Goal: Task Accomplishment & Management: Use online tool/utility

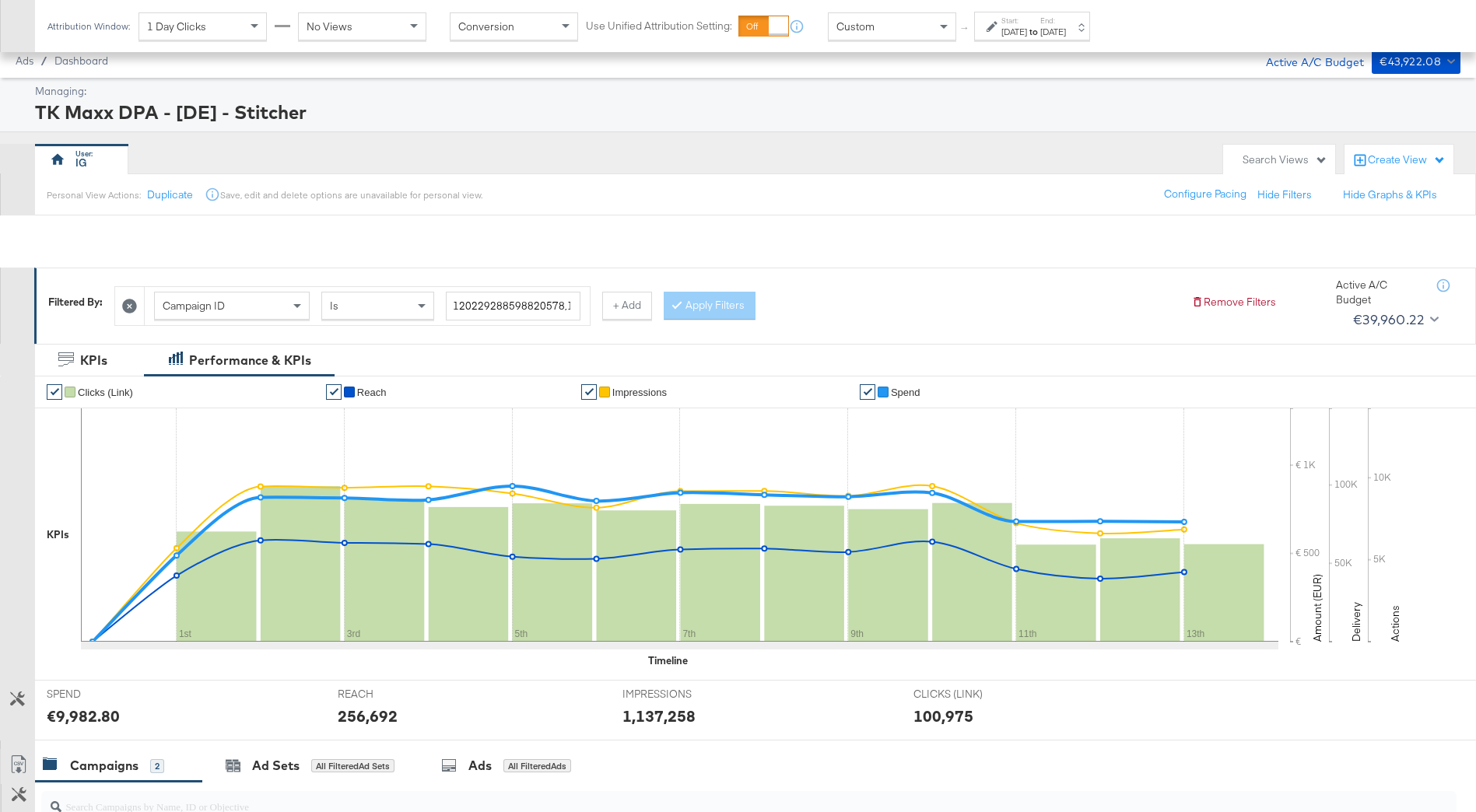
scroll to position [311, 0]
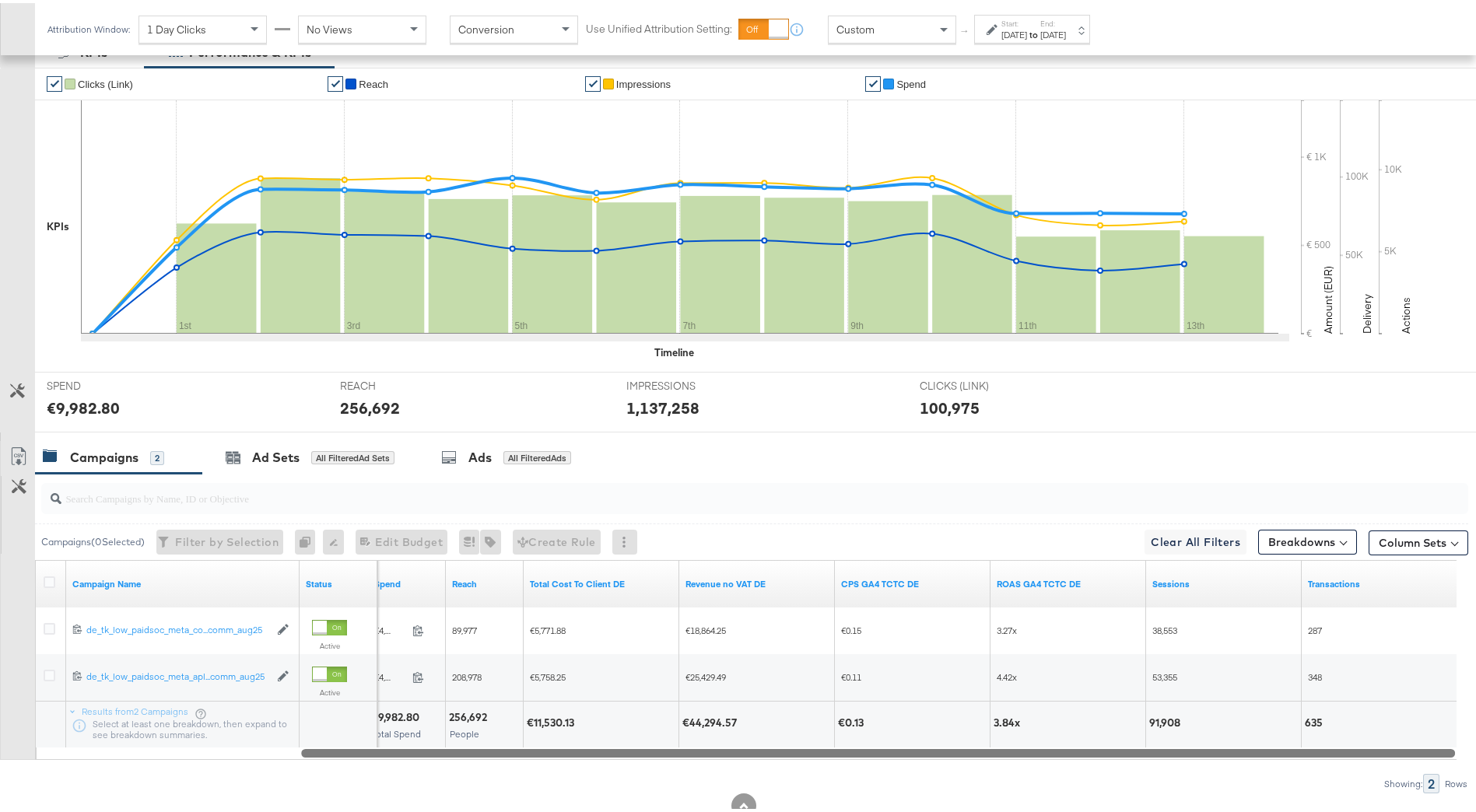
click at [940, 752] on div at bounding box center [878, 749] width 1154 height 13
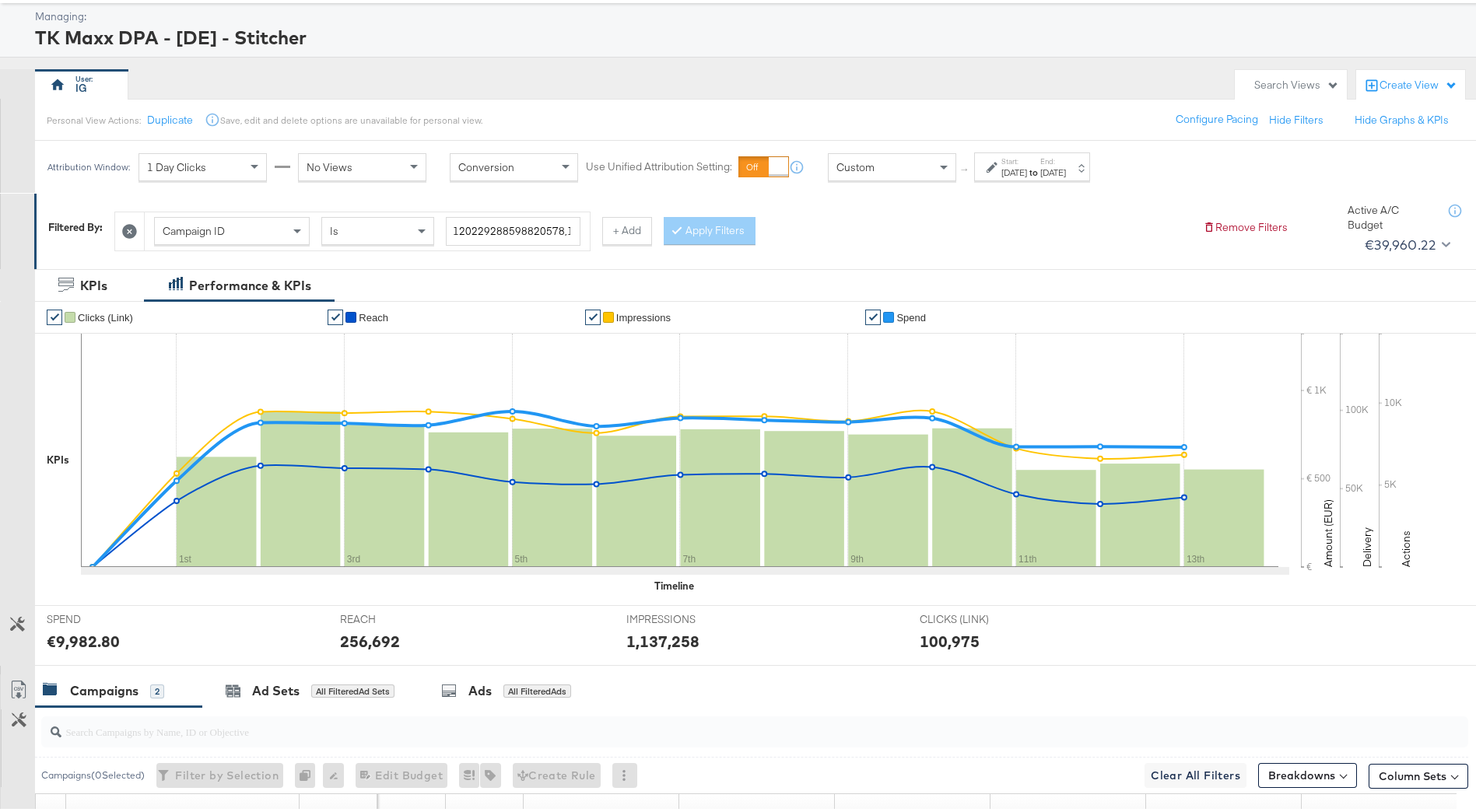
scroll to position [0, 0]
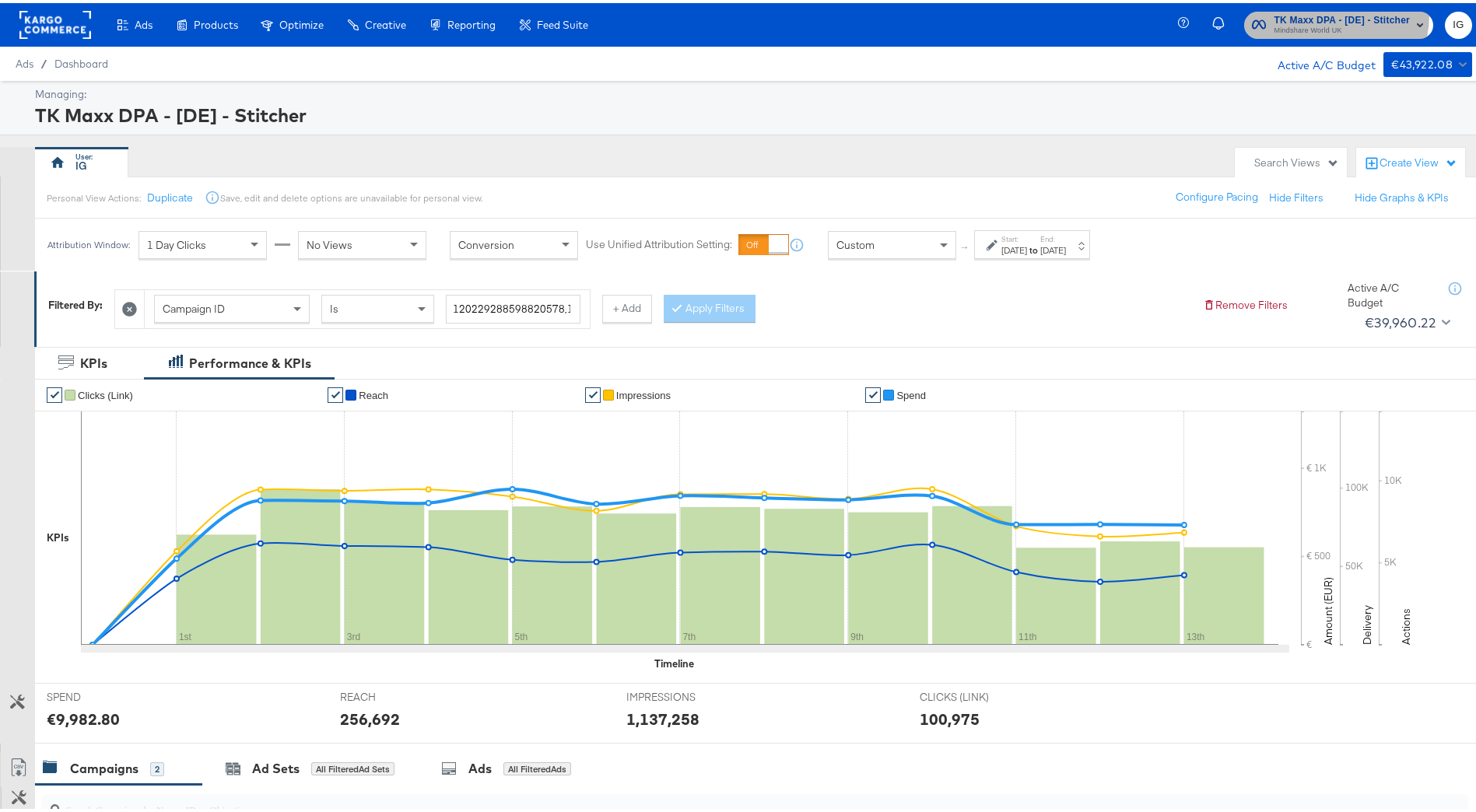
click at [1318, 11] on span "TK Maxx DPA - [DE] - Stitcher" at bounding box center [1341, 17] width 136 height 16
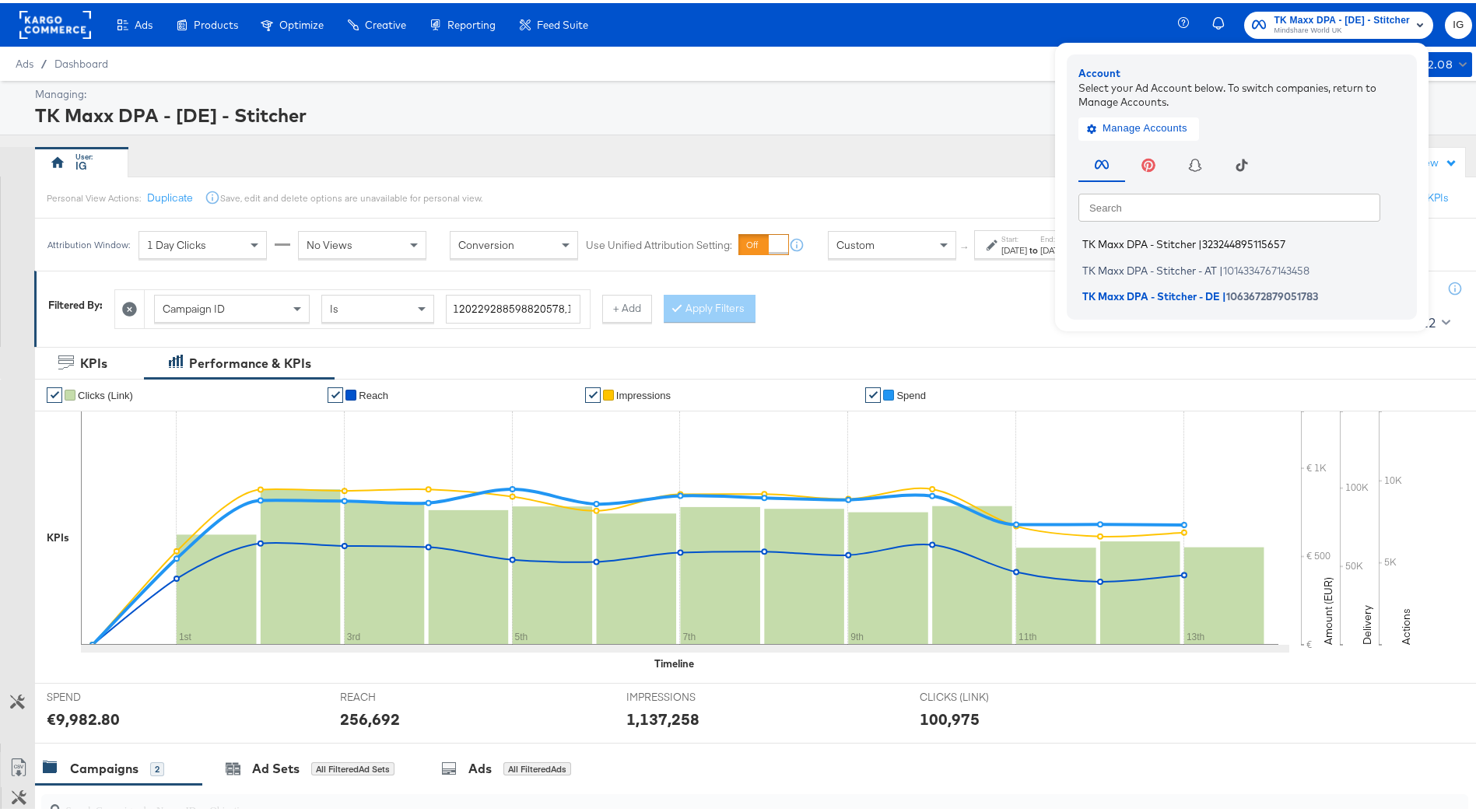
click at [1204, 244] on span "323244895115657" at bounding box center [1244, 241] width 83 height 12
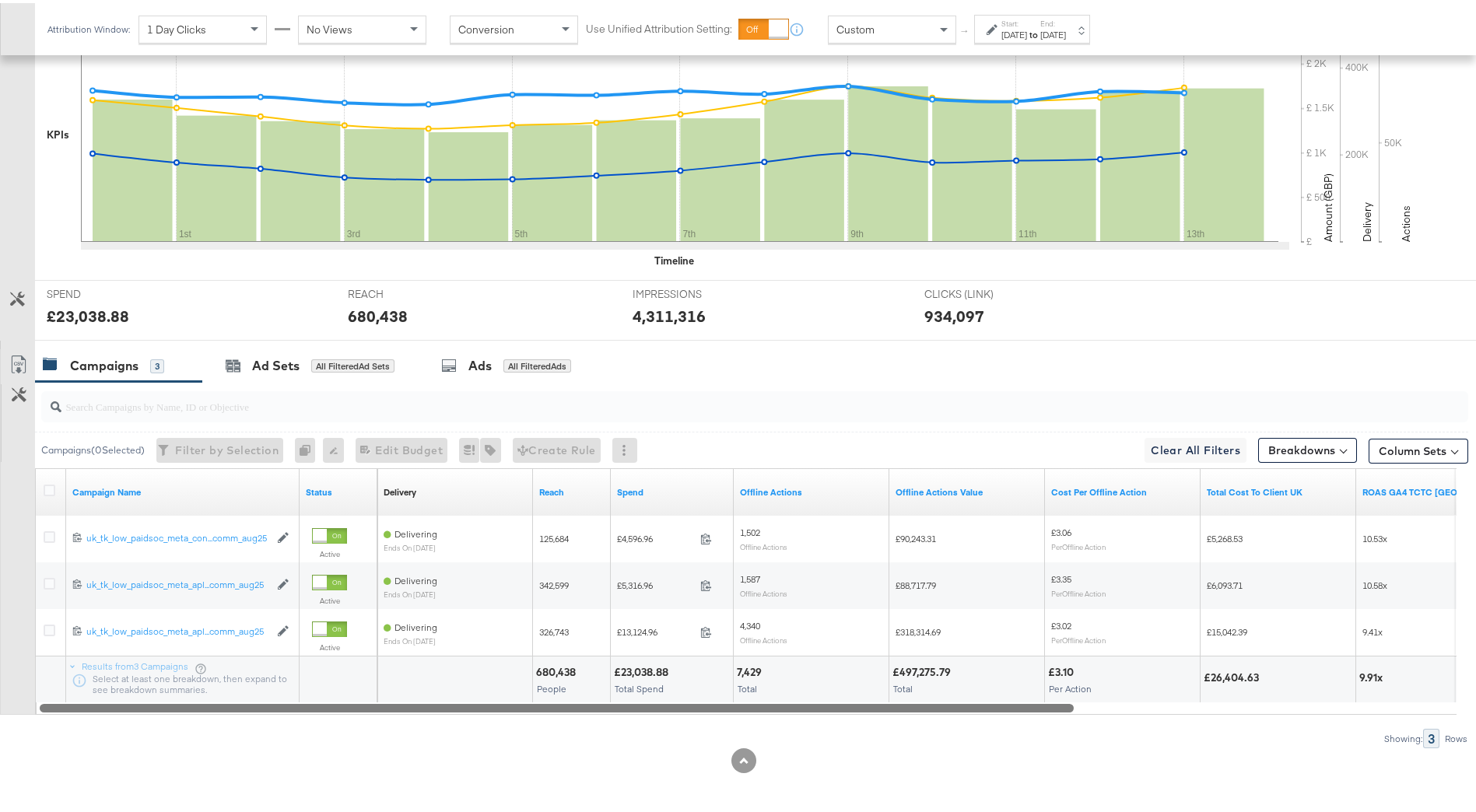
scroll to position [405, 0]
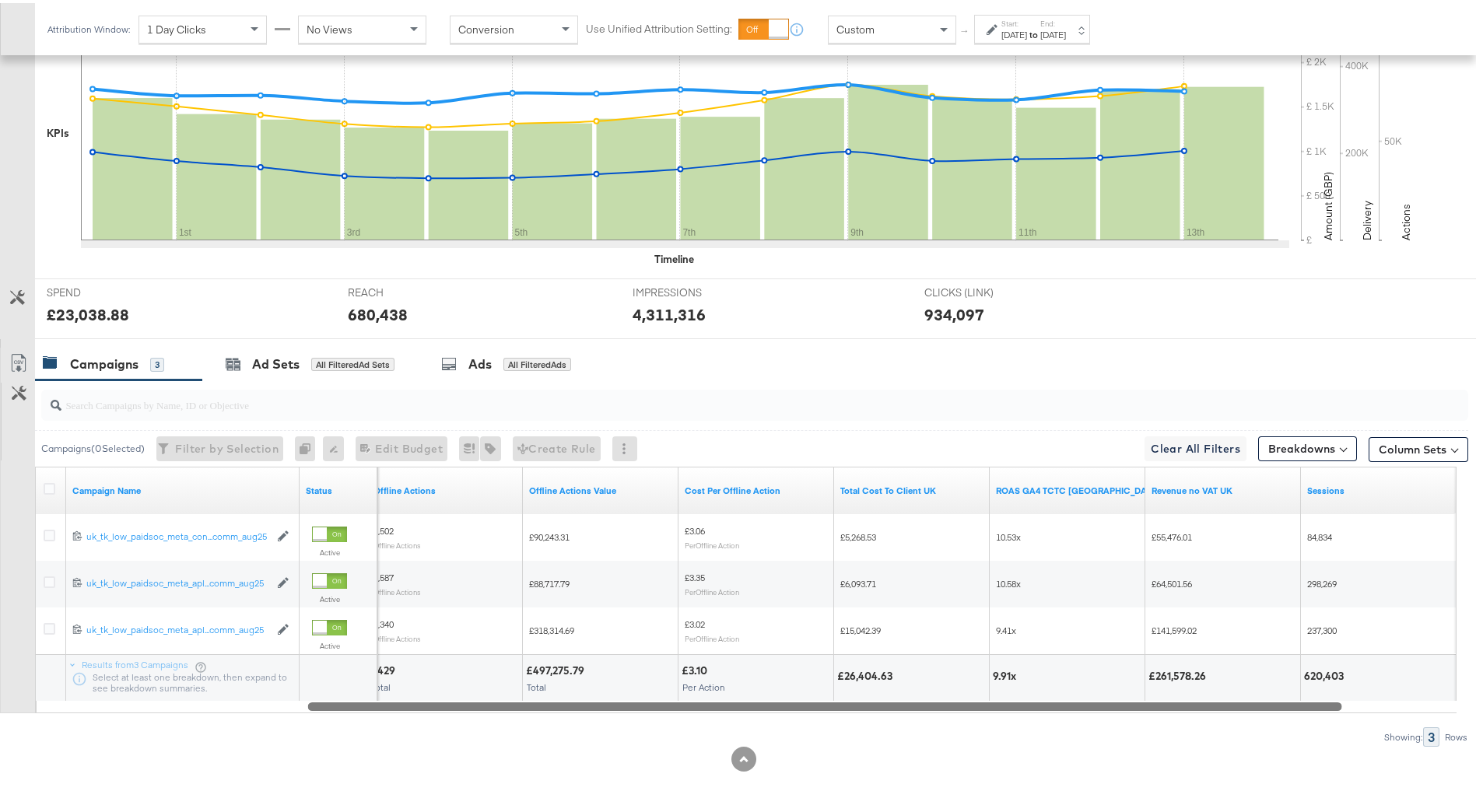
drag, startPoint x: 961, startPoint y: 700, endPoint x: 1244, endPoint y: 672, distance: 284.4
click at [1234, 684] on div "Campaign Name Status Offline Actions Offline Actions Value Cost Per Offline Act…" at bounding box center [745, 586] width 1421 height 246
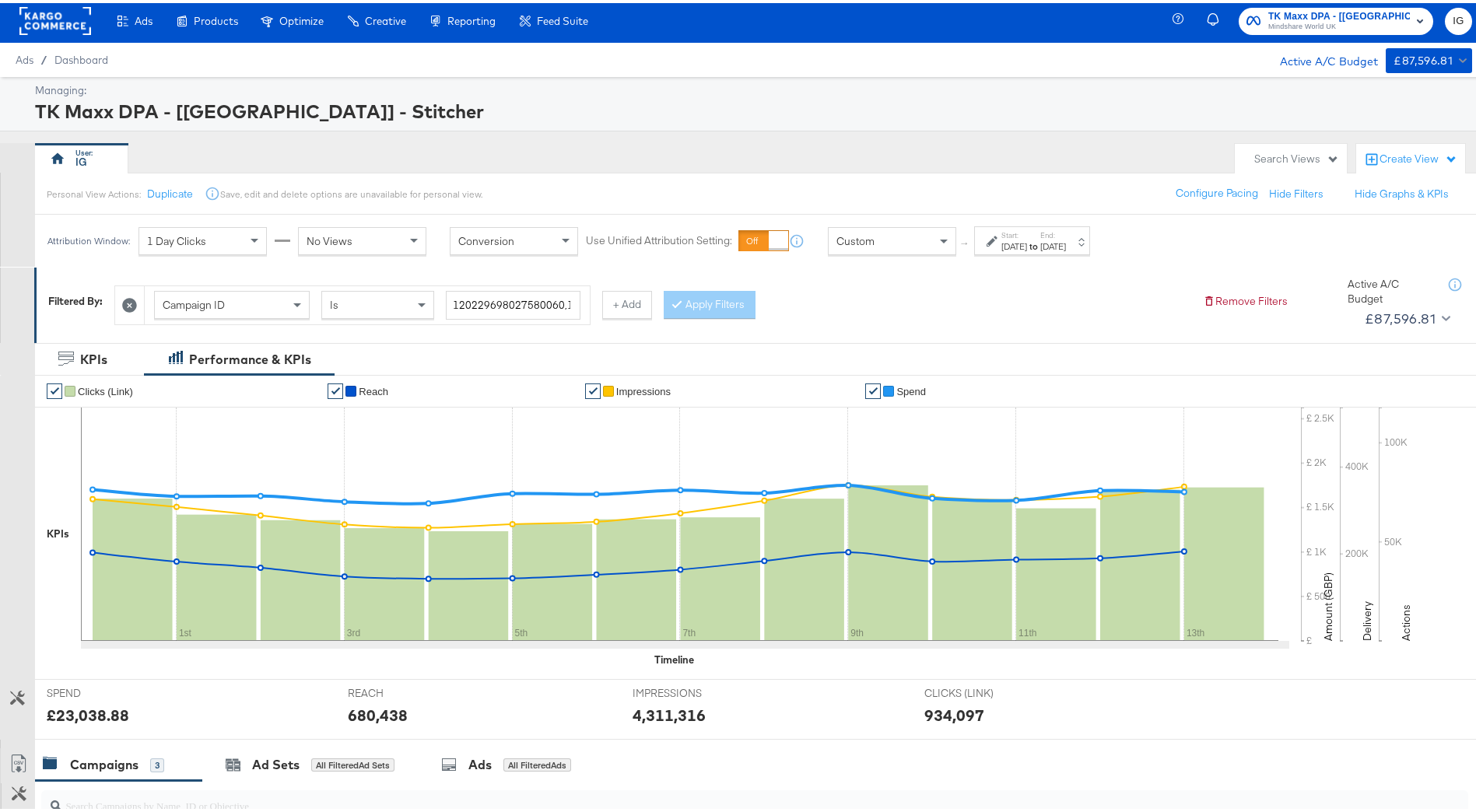
scroll to position [0, 0]
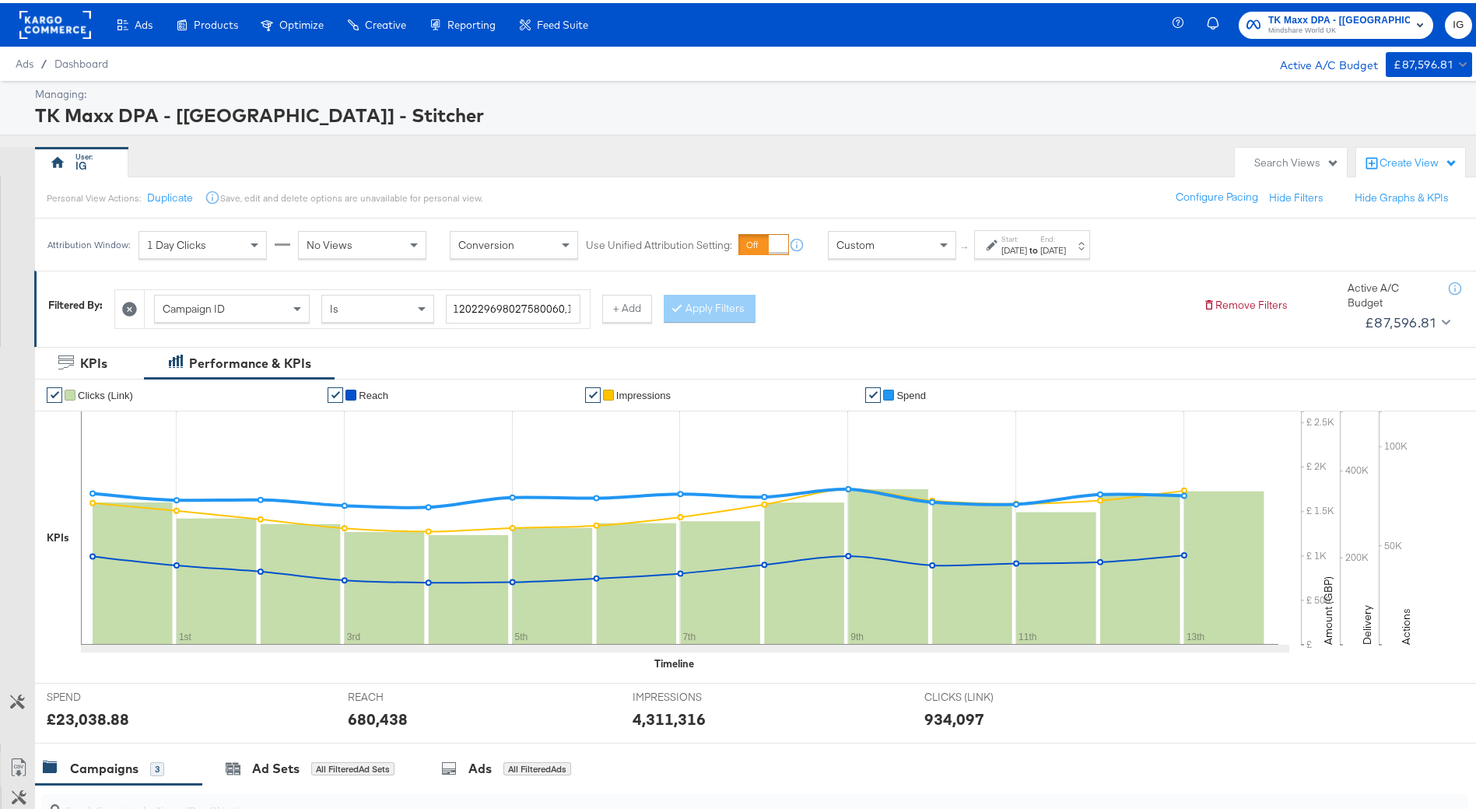
click at [1066, 231] on label "End:" at bounding box center [1054, 236] width 26 height 10
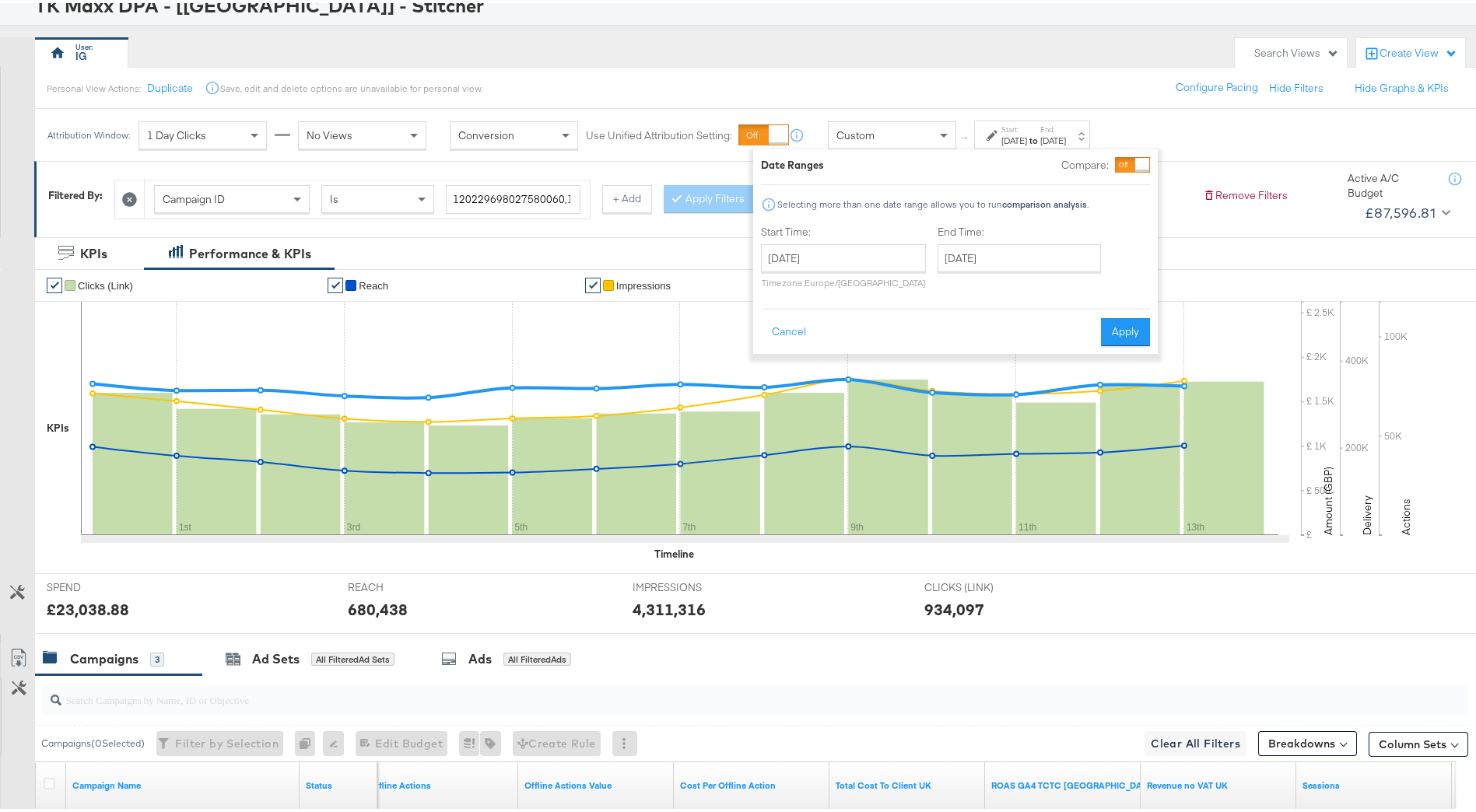
scroll to position [311, 0]
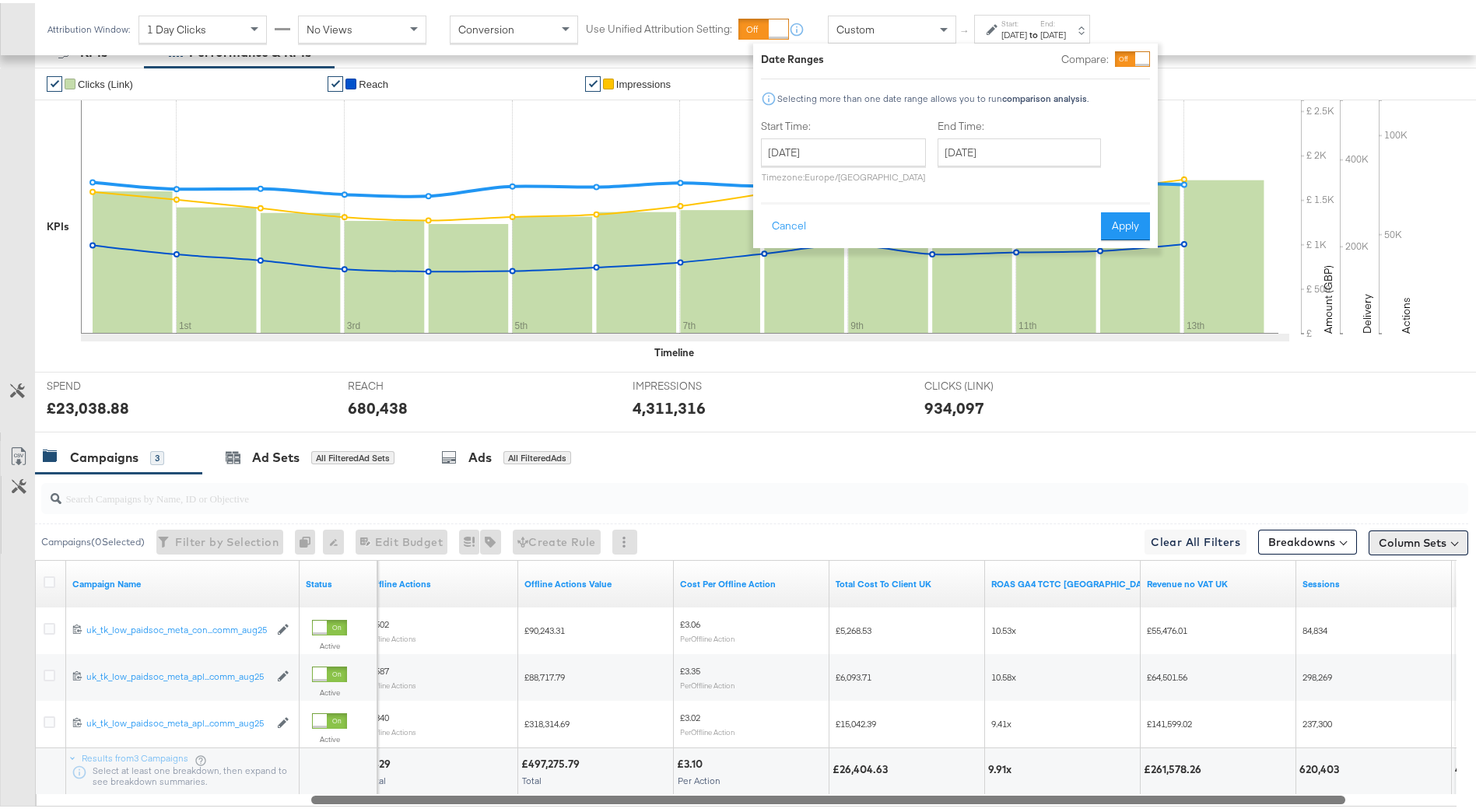
click at [1369, 530] on button "Column Sets" at bounding box center [1418, 540] width 99 height 25
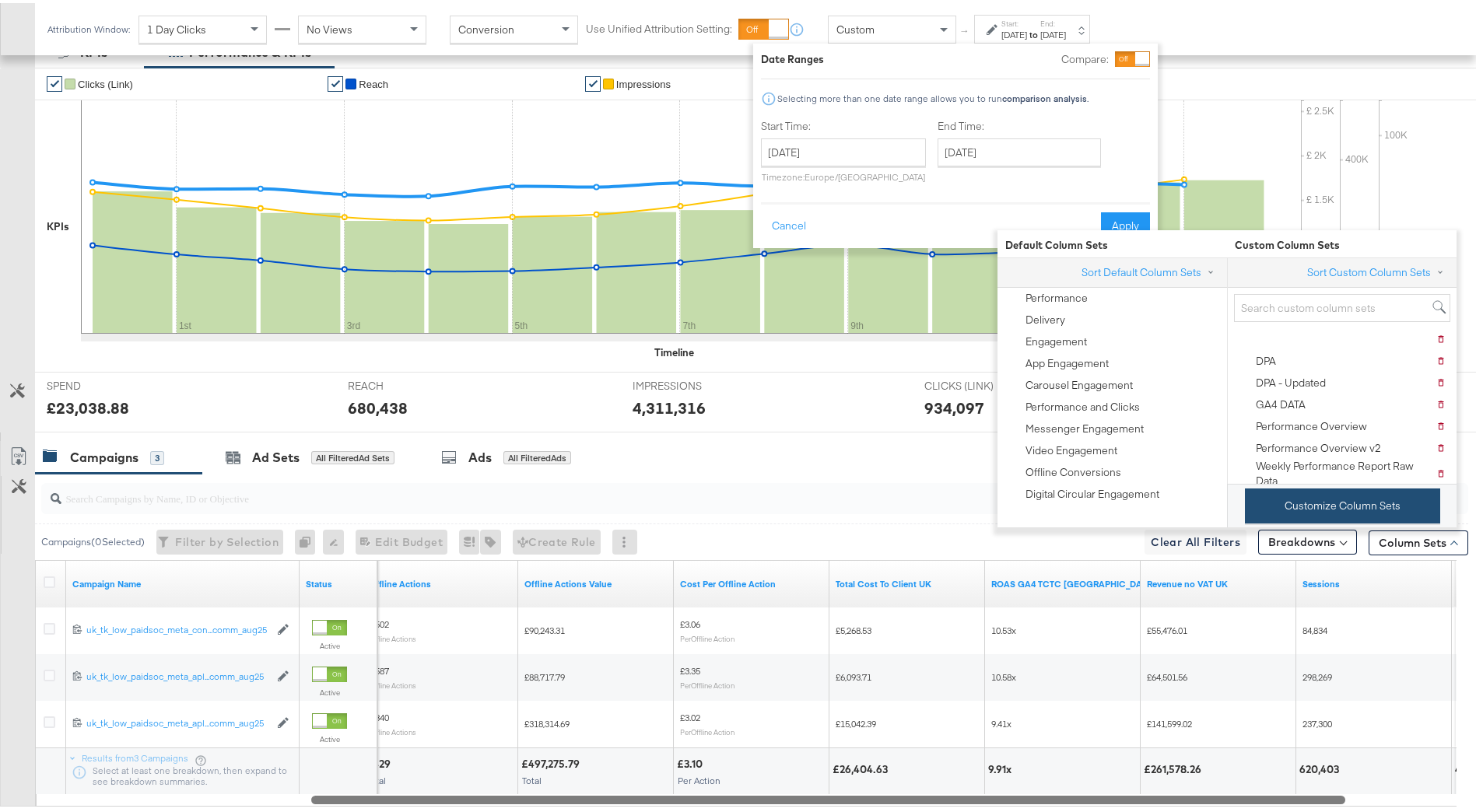
click at [1336, 505] on button "Customize Column Sets" at bounding box center [1343, 502] width 196 height 35
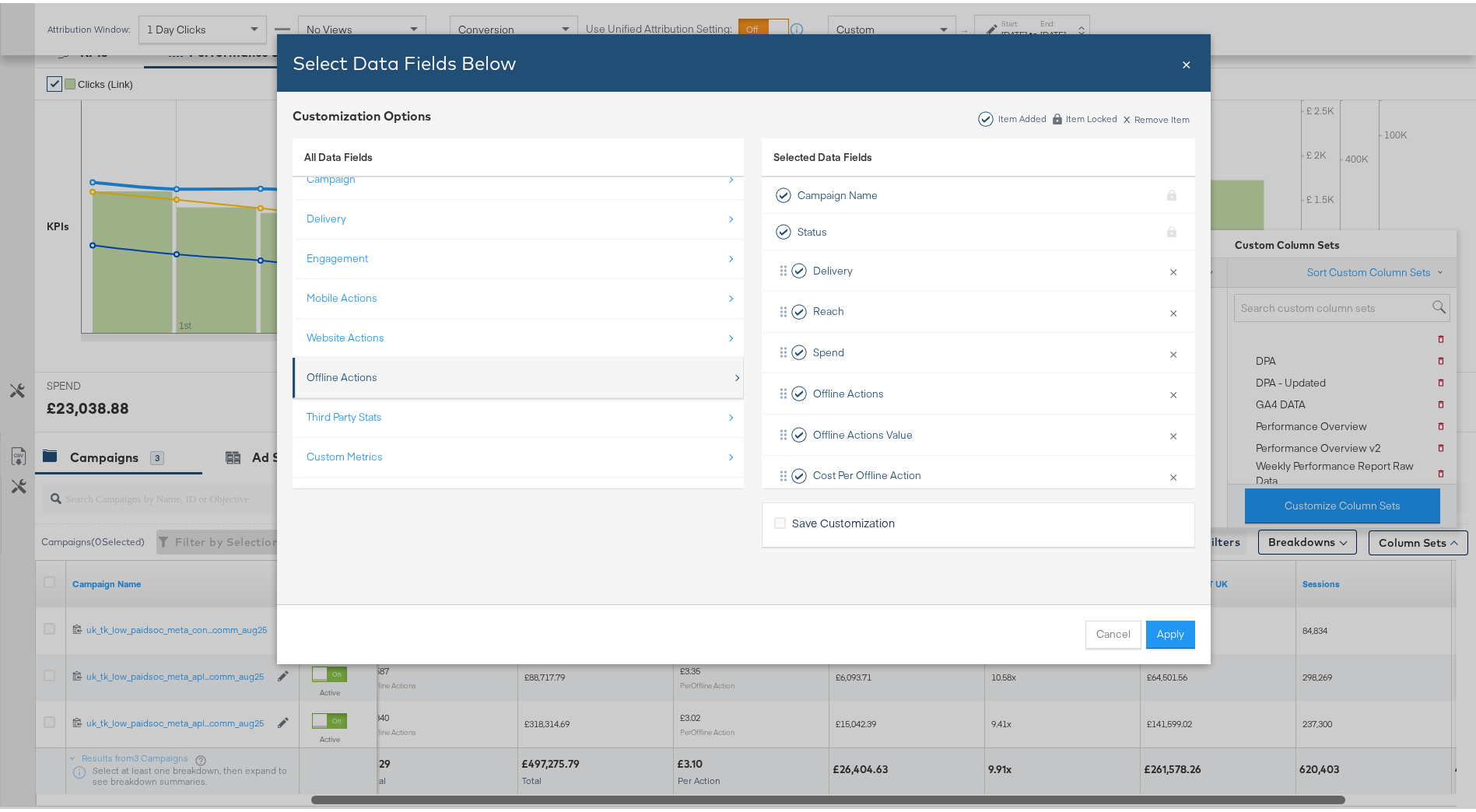
scroll to position [22, 0]
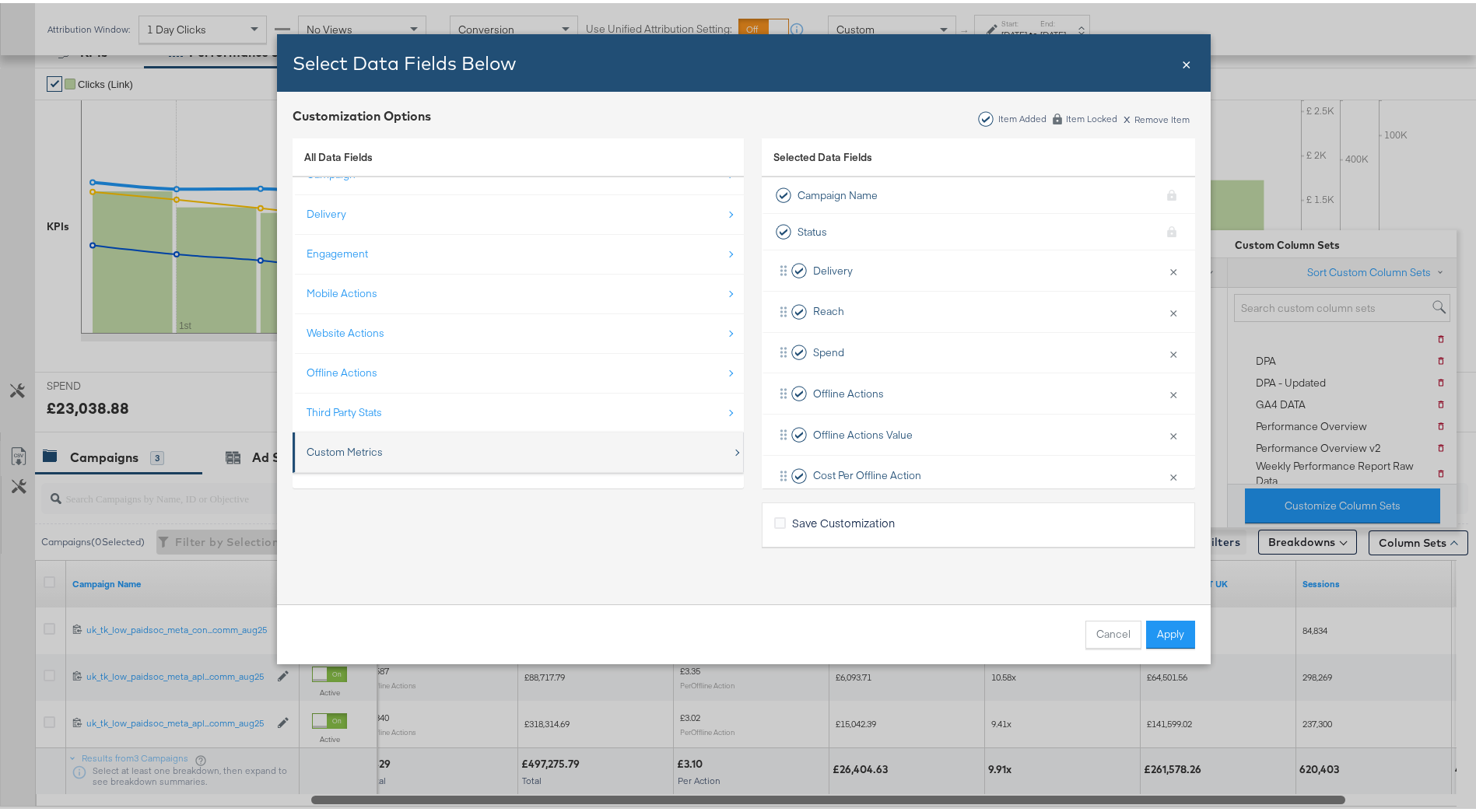
click at [487, 440] on div "Custom Metrics" at bounding box center [519, 449] width 426 height 32
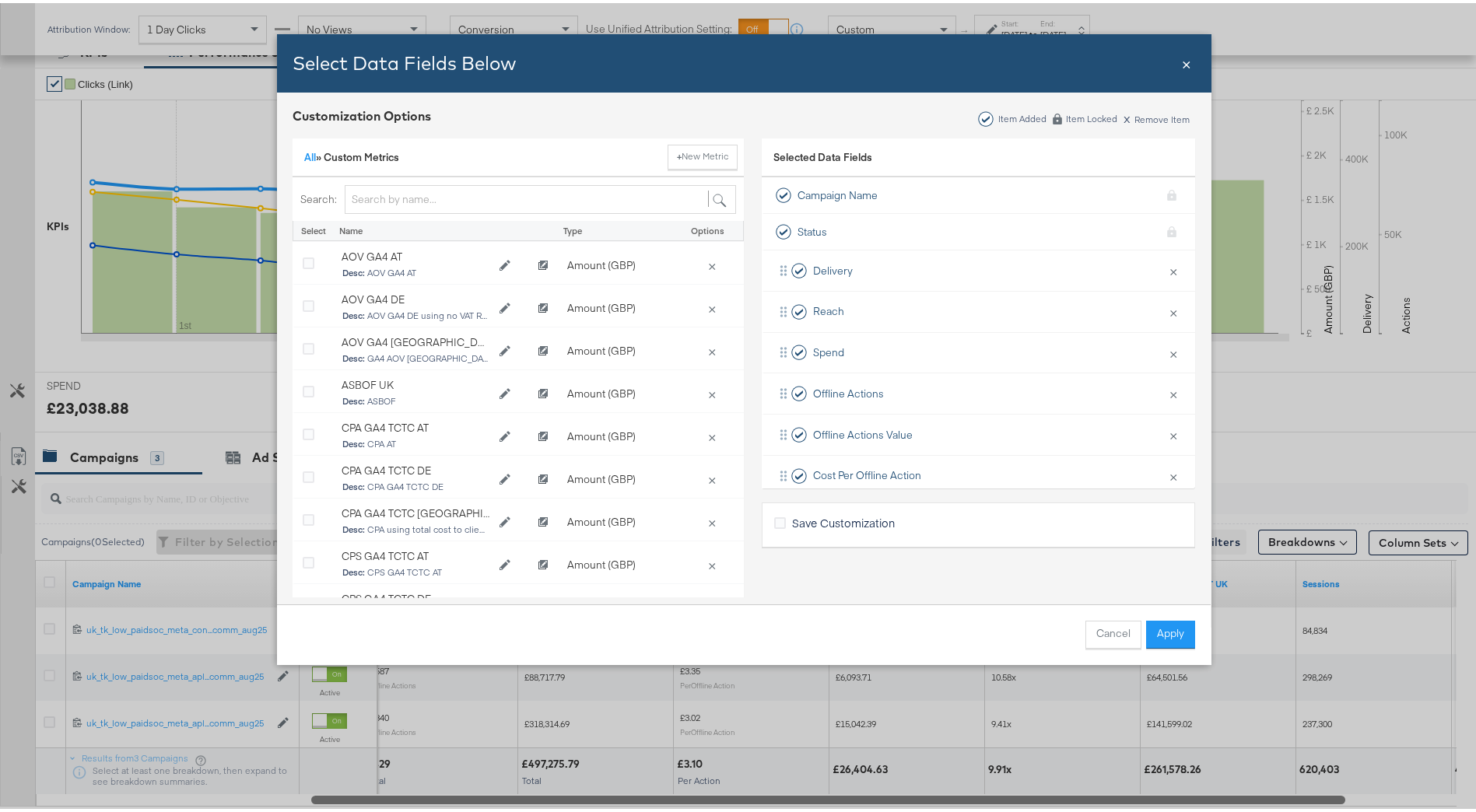
scroll to position [156, 0]
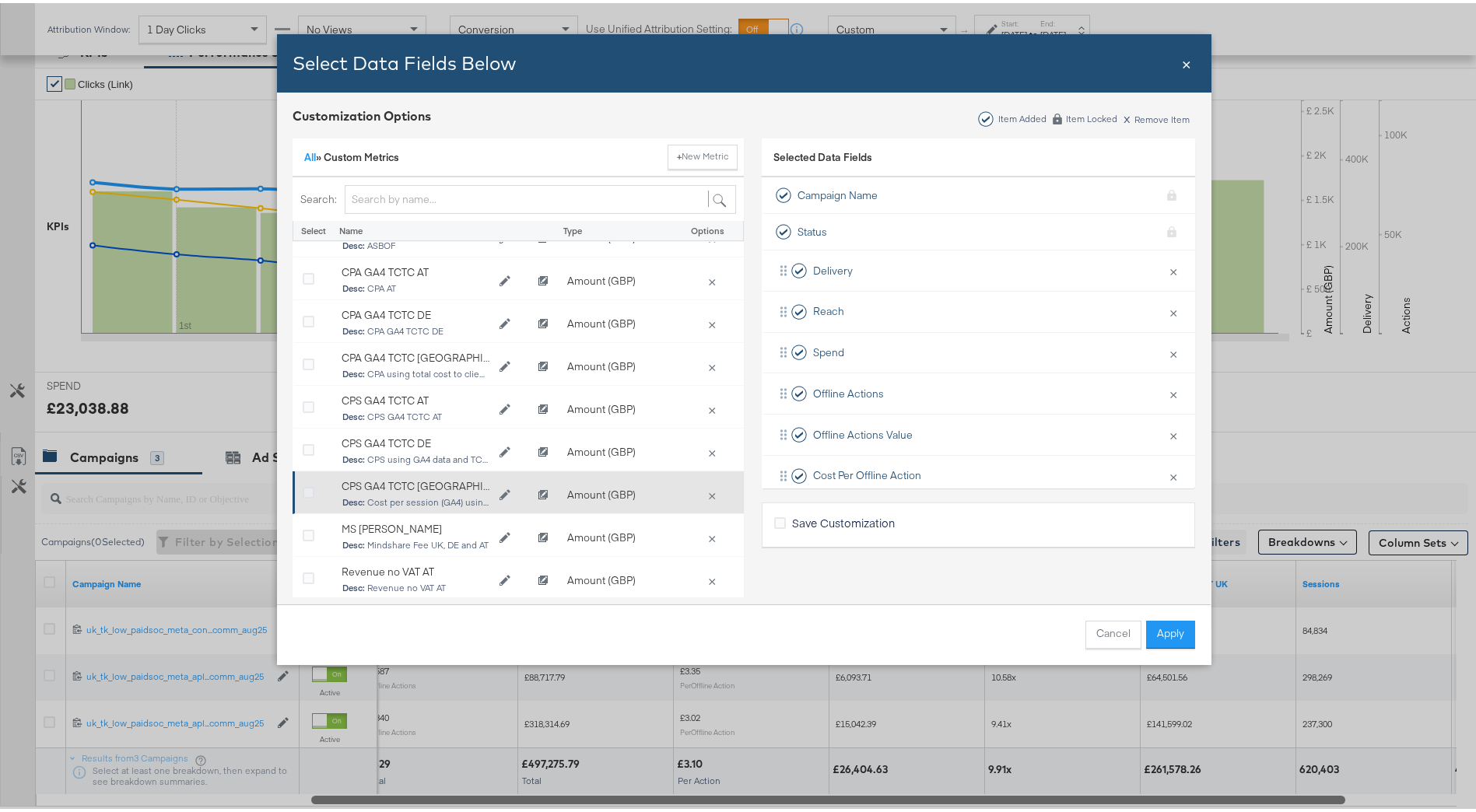
click at [305, 489] on icon "Bulk Add Locations Modal" at bounding box center [308, 489] width 11 height 11
click at [0, 0] on input "Bulk Add Locations Modal" at bounding box center [0, 0] width 0 height 0
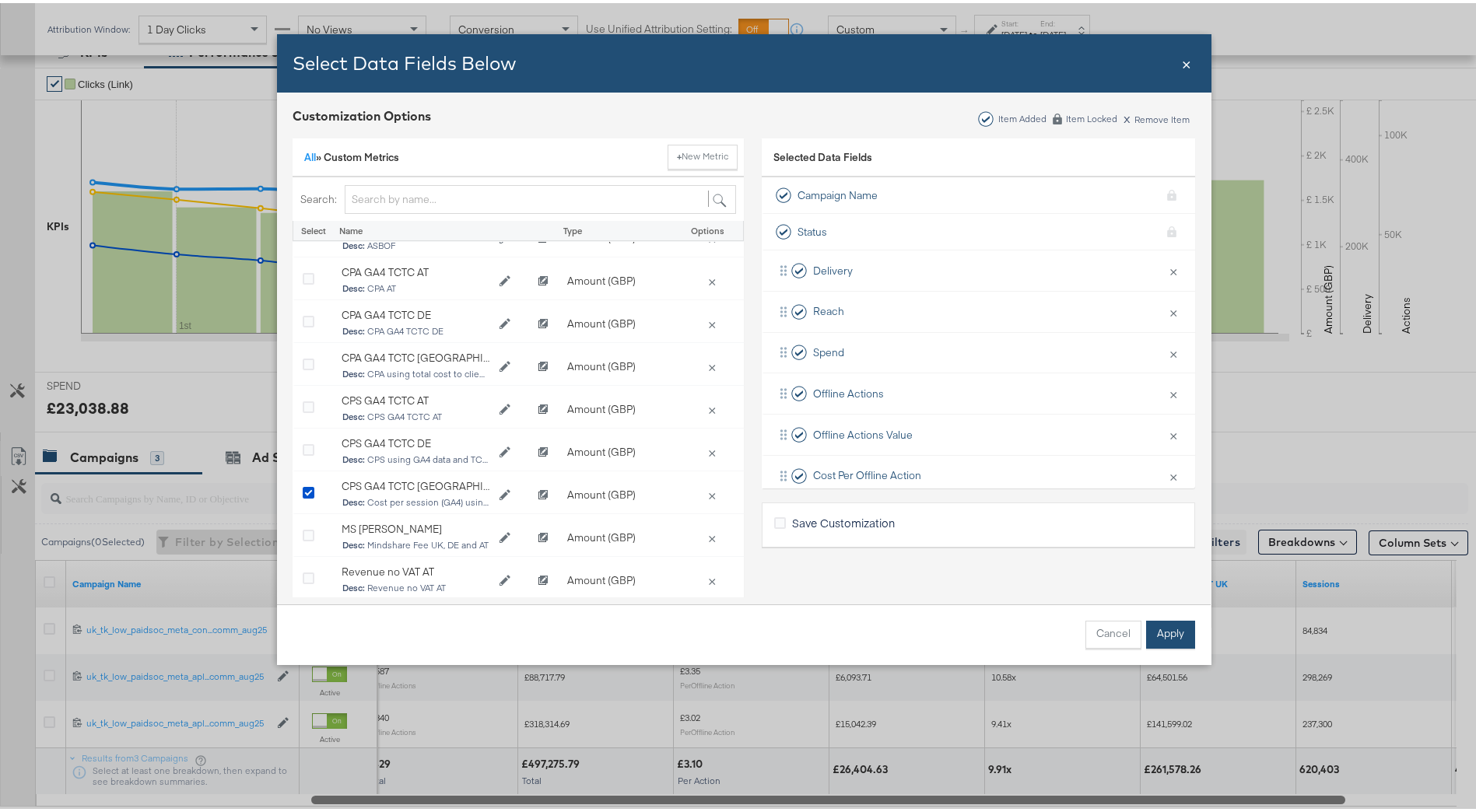
click at [1153, 622] on button "Apply" at bounding box center [1171, 631] width 49 height 28
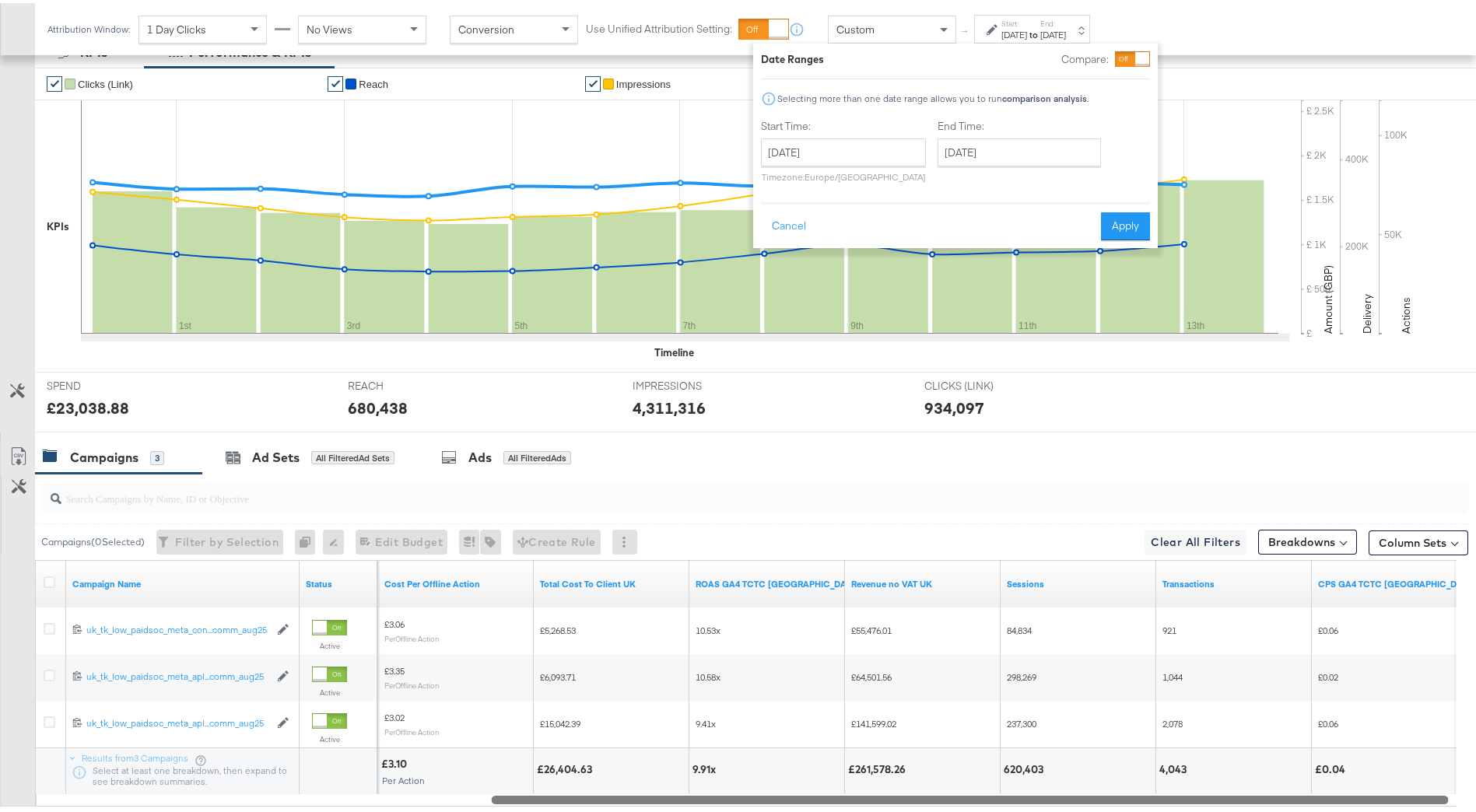
drag, startPoint x: 1240, startPoint y: 793, endPoint x: 1445, endPoint y: 758, distance: 208.0
click at [1445, 758] on div "Campaign Name Status Offline Actions Value Cost Per Offline Action Total Cost T…" at bounding box center [745, 680] width 1421 height 246
drag, startPoint x: 931, startPoint y: 794, endPoint x: 1086, endPoint y: 783, distance: 155.4
click at [1084, 788] on div "Campaign Name Status Cost Per Offline Action Total Cost To Client UK ROAS GA4 T…" at bounding box center [745, 680] width 1421 height 246
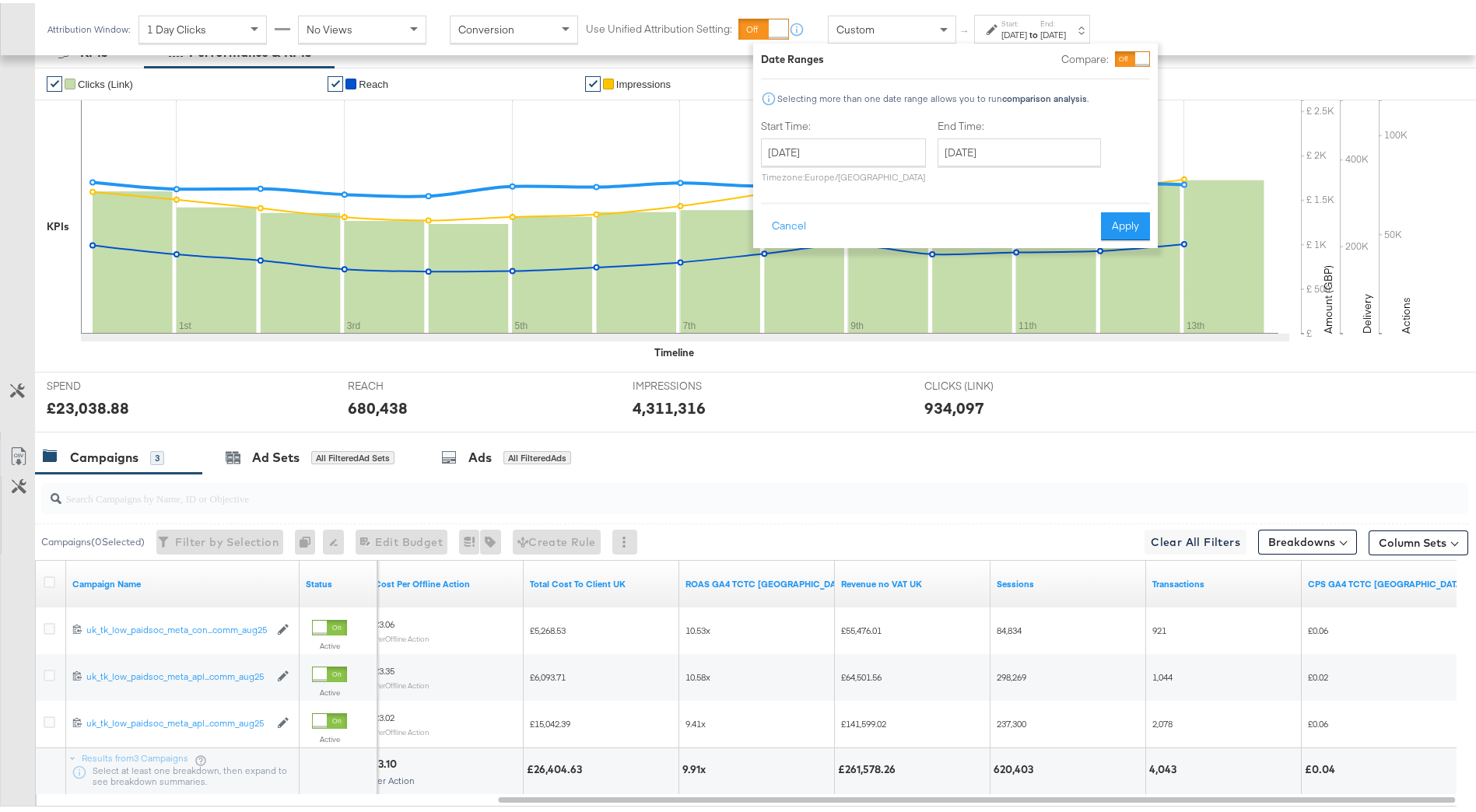
click at [1242, 35] on div "Attribution Window: 1 Day Clicks No Views Conversion Use Unified Attribution Se…" at bounding box center [738, 26] width 1476 height 52
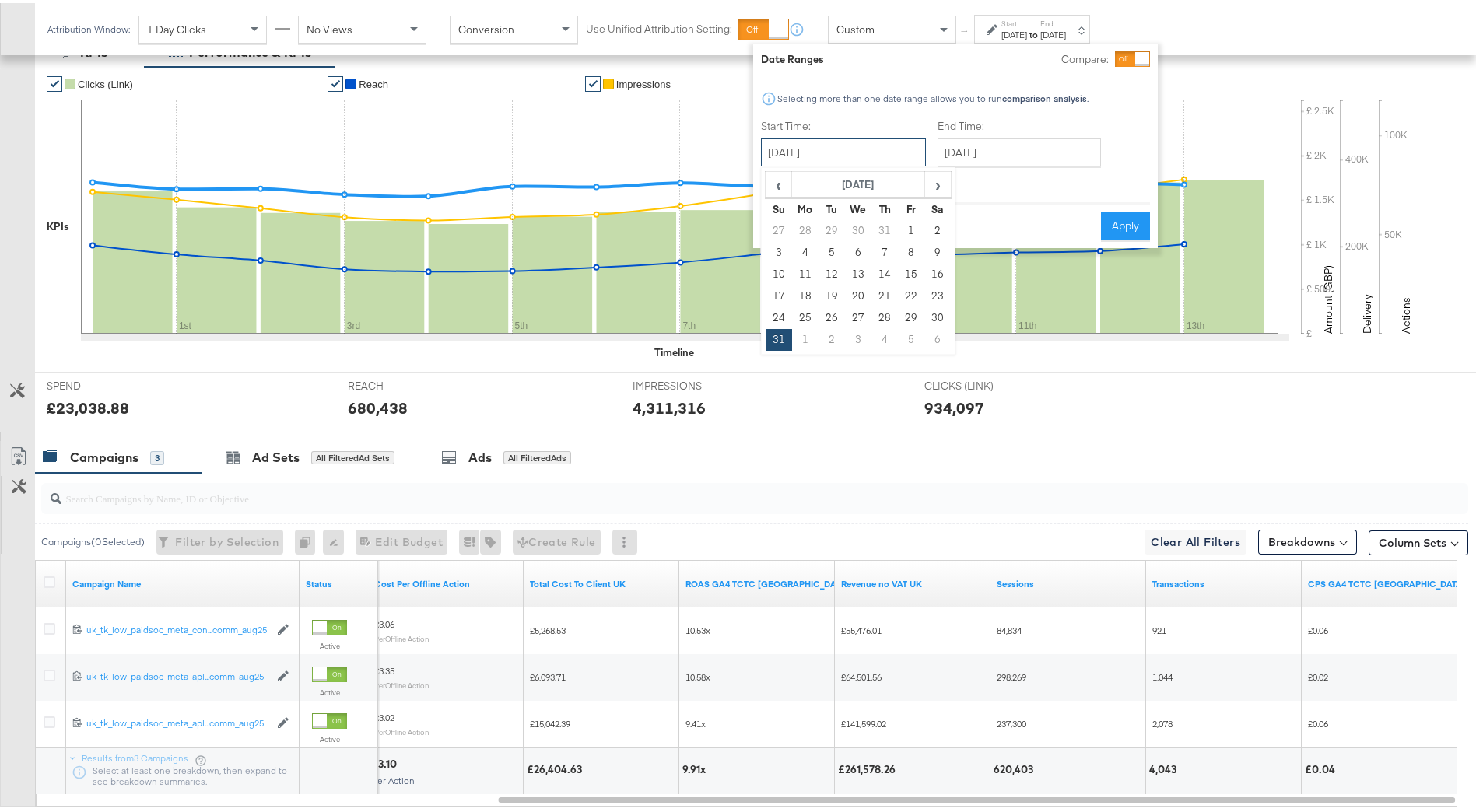
click at [856, 150] on input "[DATE]" at bounding box center [844, 149] width 165 height 28
click at [1008, 153] on input "[DATE]" at bounding box center [1019, 149] width 164 height 28
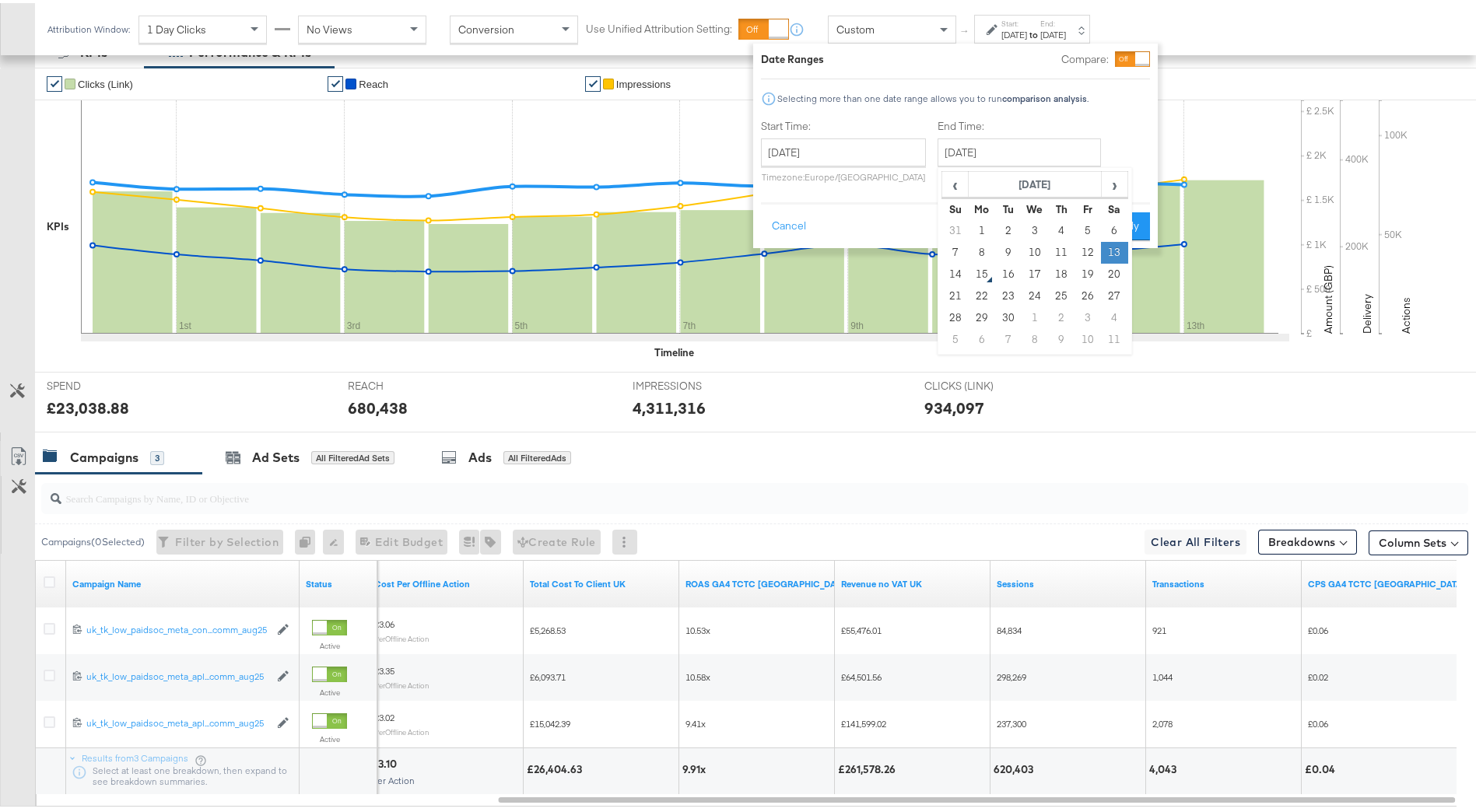
click at [1102, 253] on td "13" at bounding box center [1114, 249] width 27 height 22
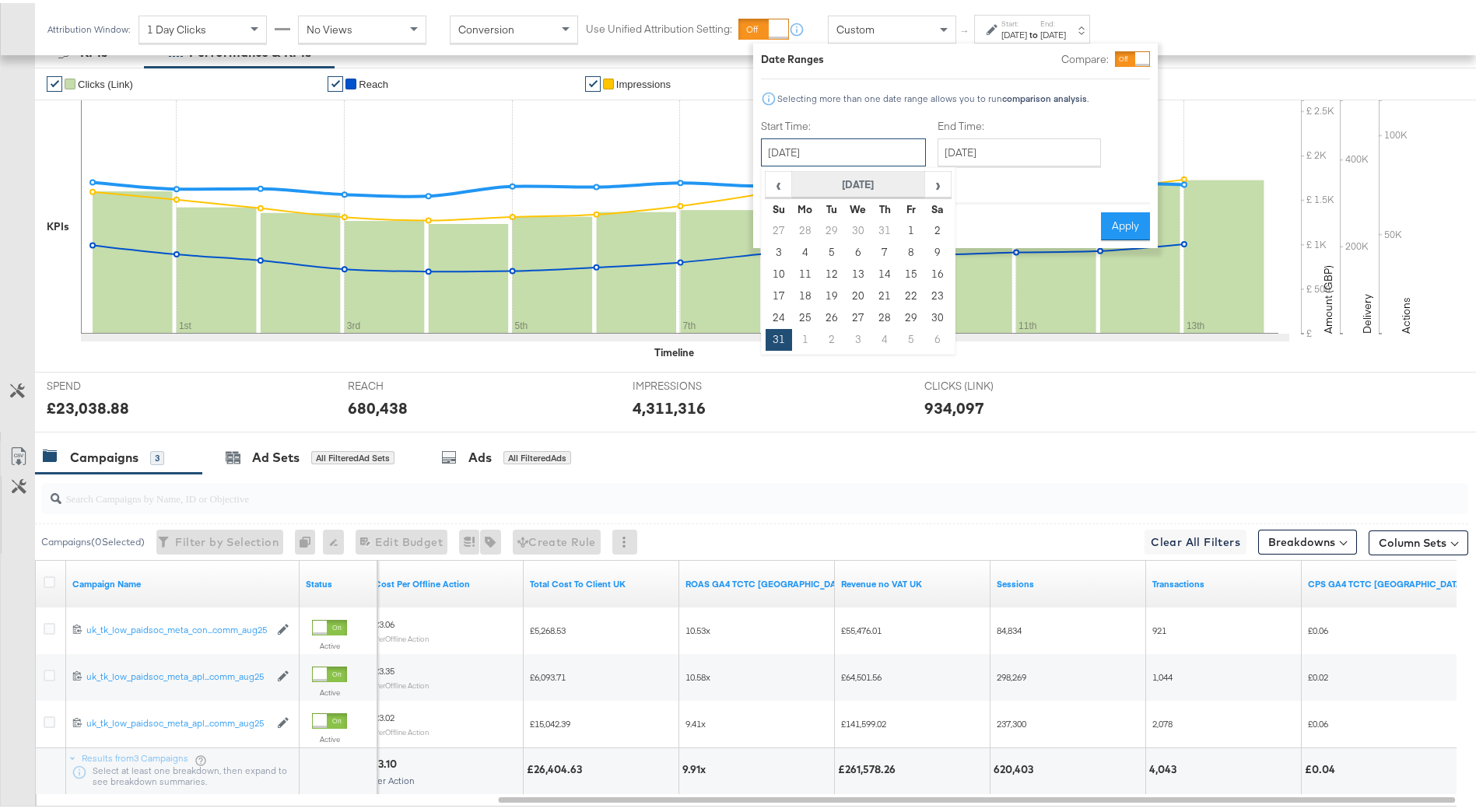
drag, startPoint x: 888, startPoint y: 154, endPoint x: 890, endPoint y: 177, distance: 23.1
click at [888, 157] on input "[DATE]" at bounding box center [844, 149] width 165 height 28
click at [889, 252] on td "7" at bounding box center [884, 249] width 27 height 22
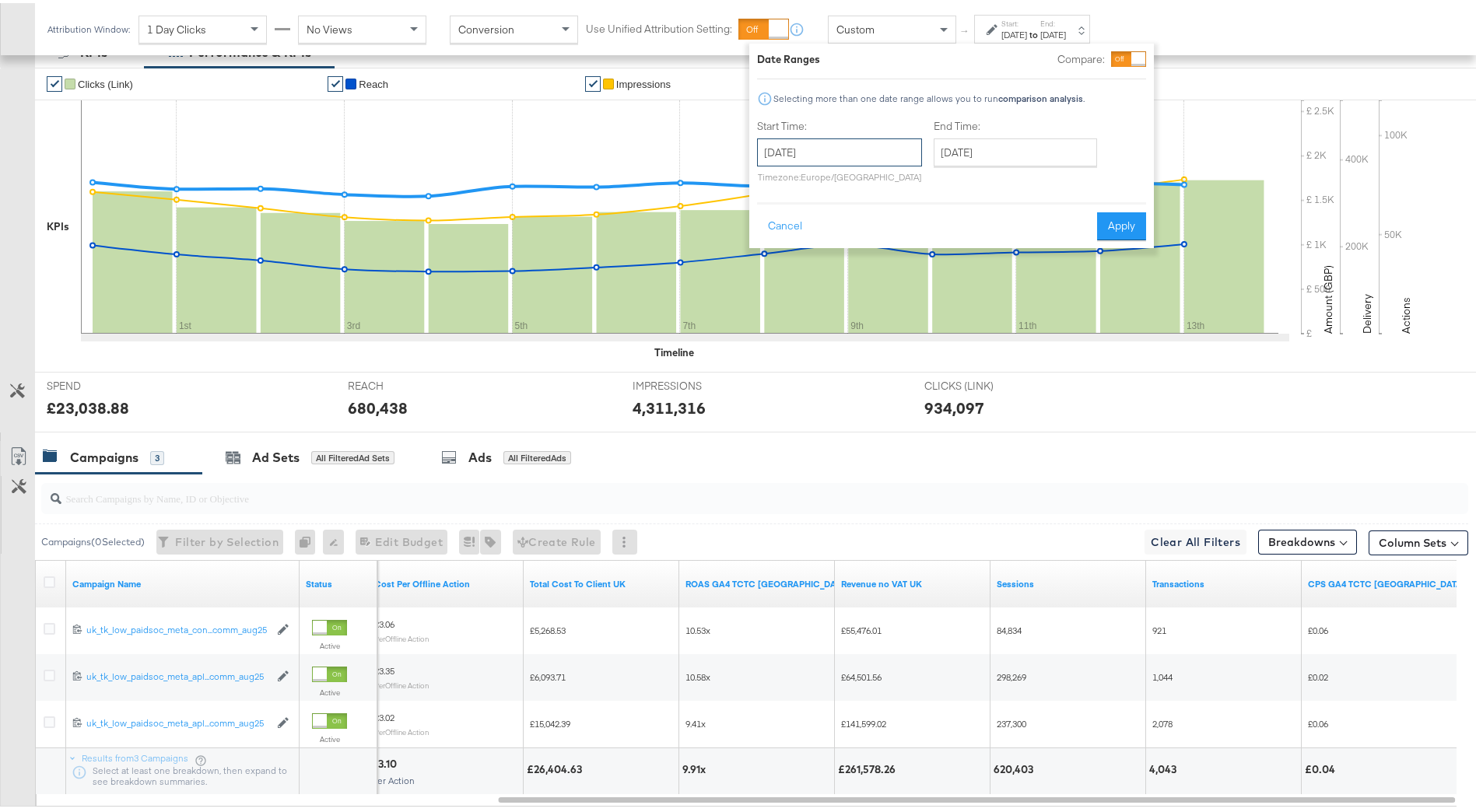
click at [903, 158] on input "[DATE]" at bounding box center [839, 149] width 165 height 28
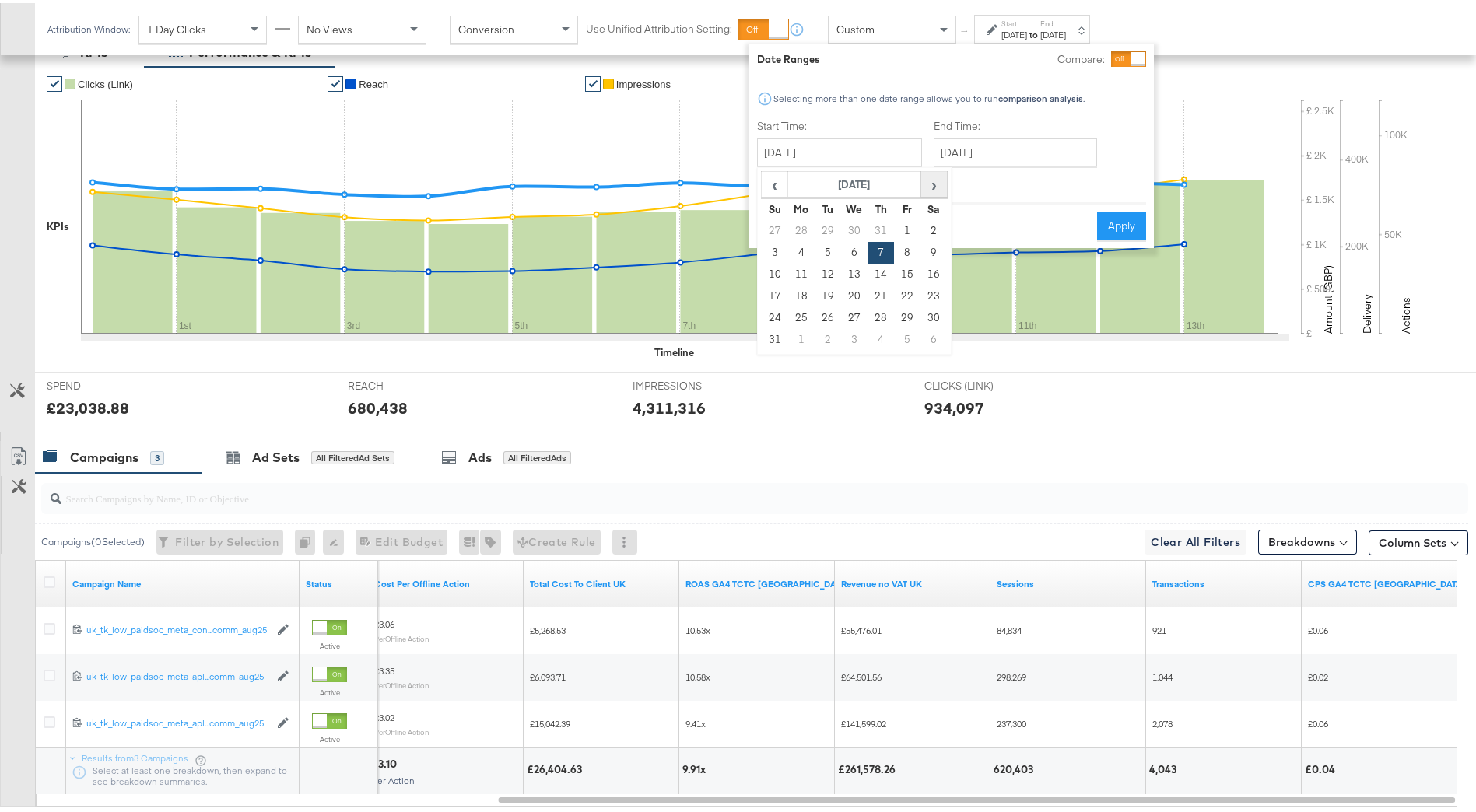
click at [929, 182] on span "›" at bounding box center [934, 181] width 24 height 23
click at [779, 255] on td "7" at bounding box center [775, 249] width 27 height 22
type input "[DATE]"
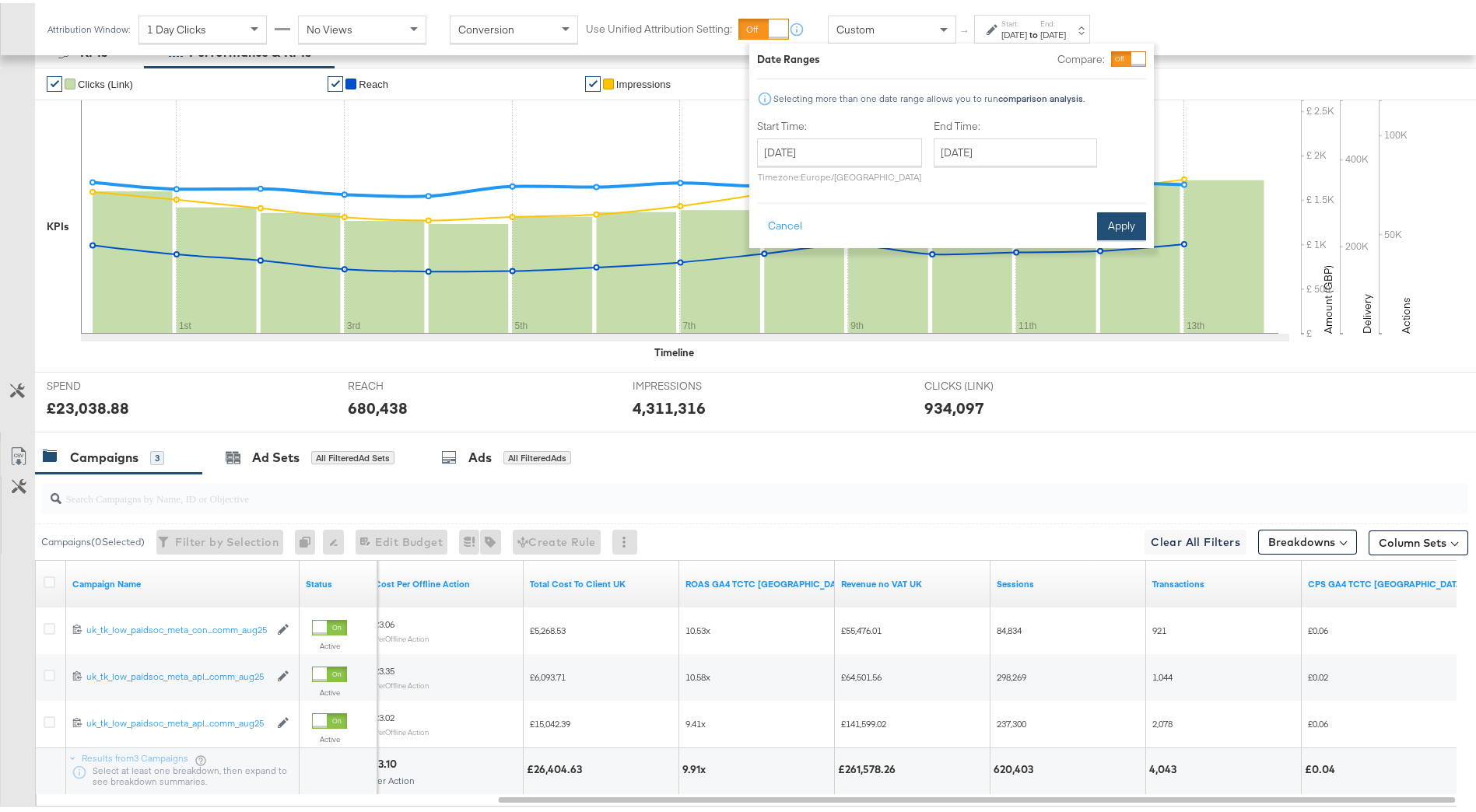
click at [1126, 221] on button "Apply" at bounding box center [1121, 223] width 49 height 28
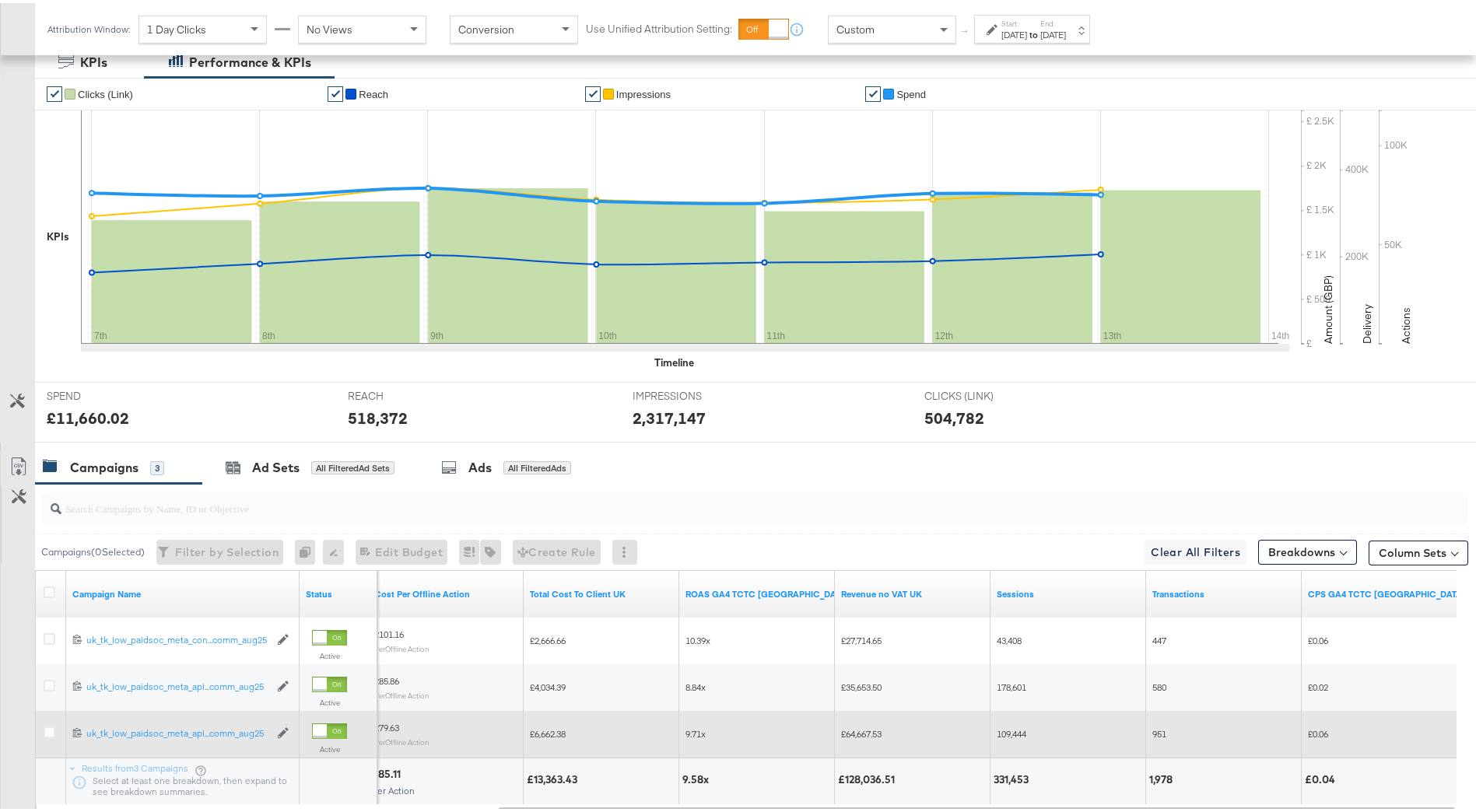
scroll to position [405, 0]
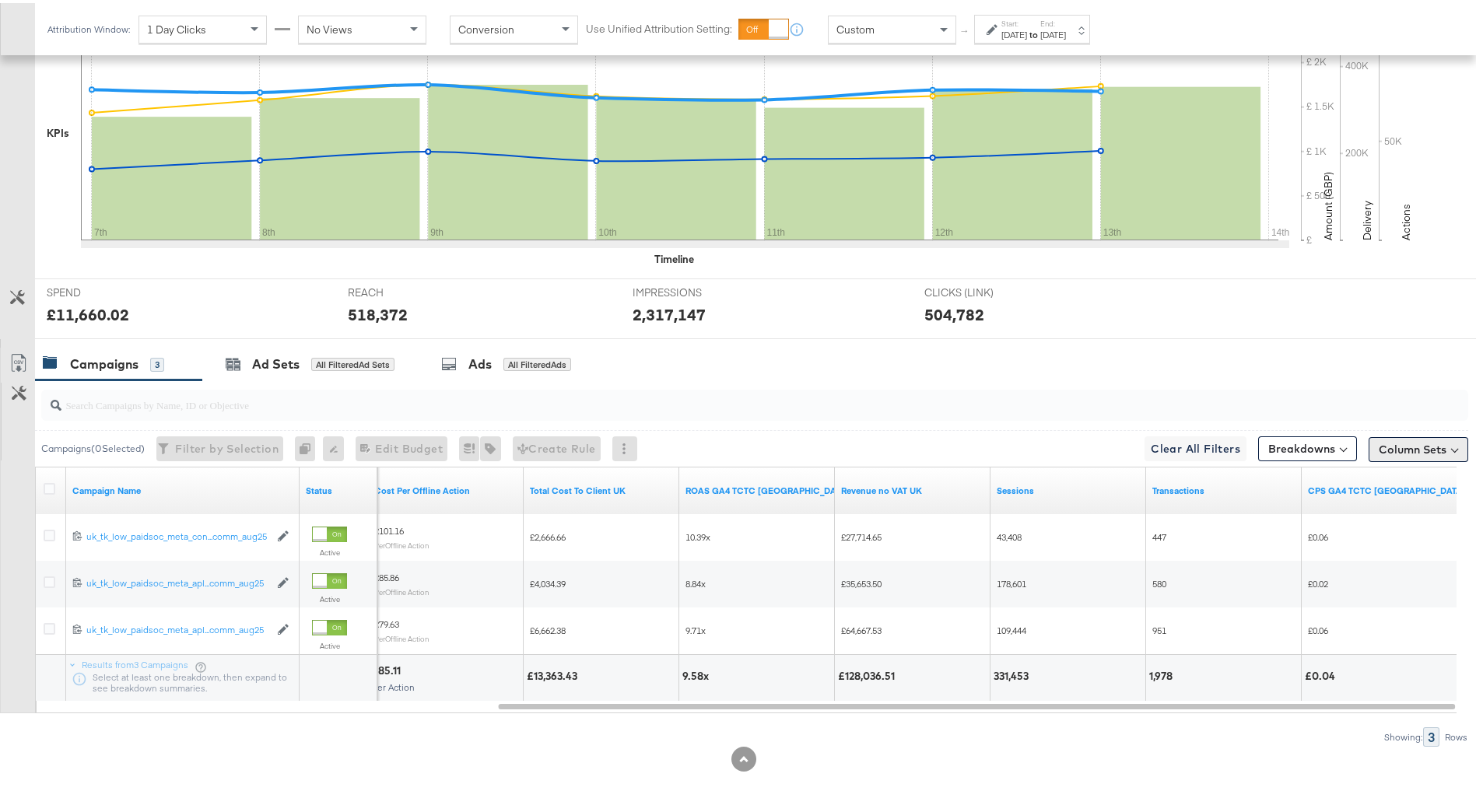
click at [1369, 446] on button "Column Sets" at bounding box center [1418, 446] width 99 height 25
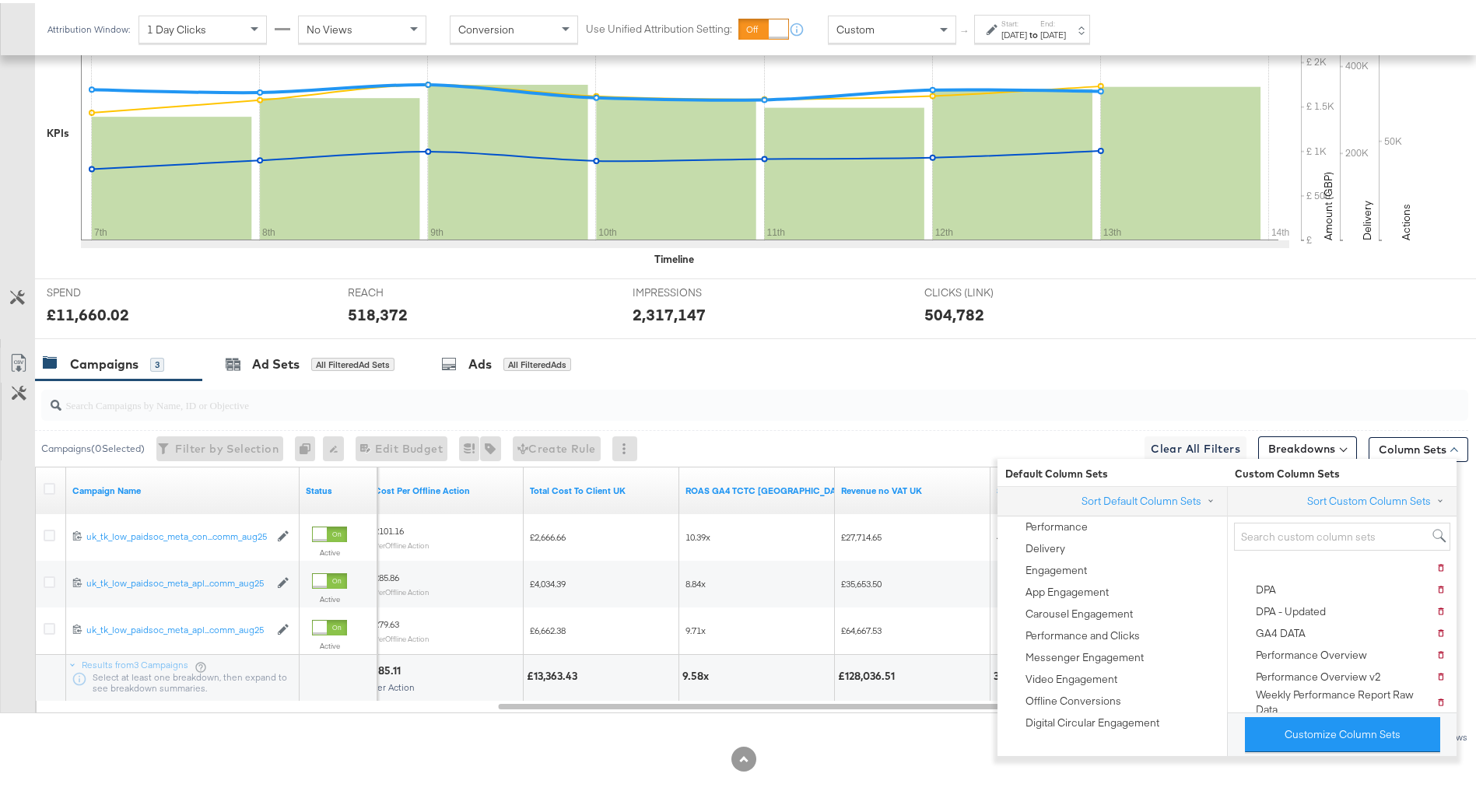
click at [1386, 713] on div "Customize Column Sets" at bounding box center [1341, 731] width 229 height 43
click at [1393, 729] on button "Customize Column Sets" at bounding box center [1343, 732] width 196 height 35
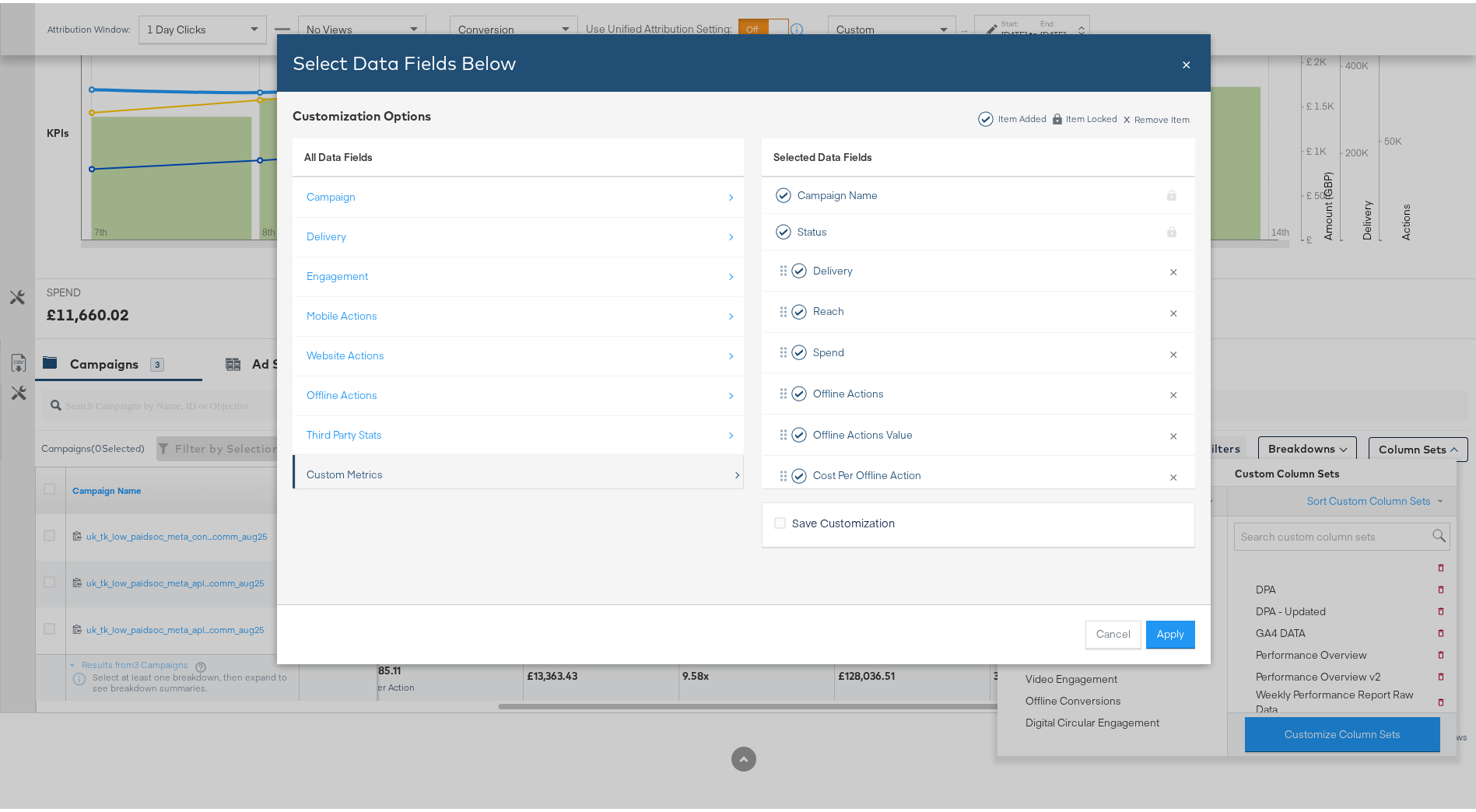
click at [552, 475] on div "Custom Metrics" at bounding box center [519, 471] width 426 height 32
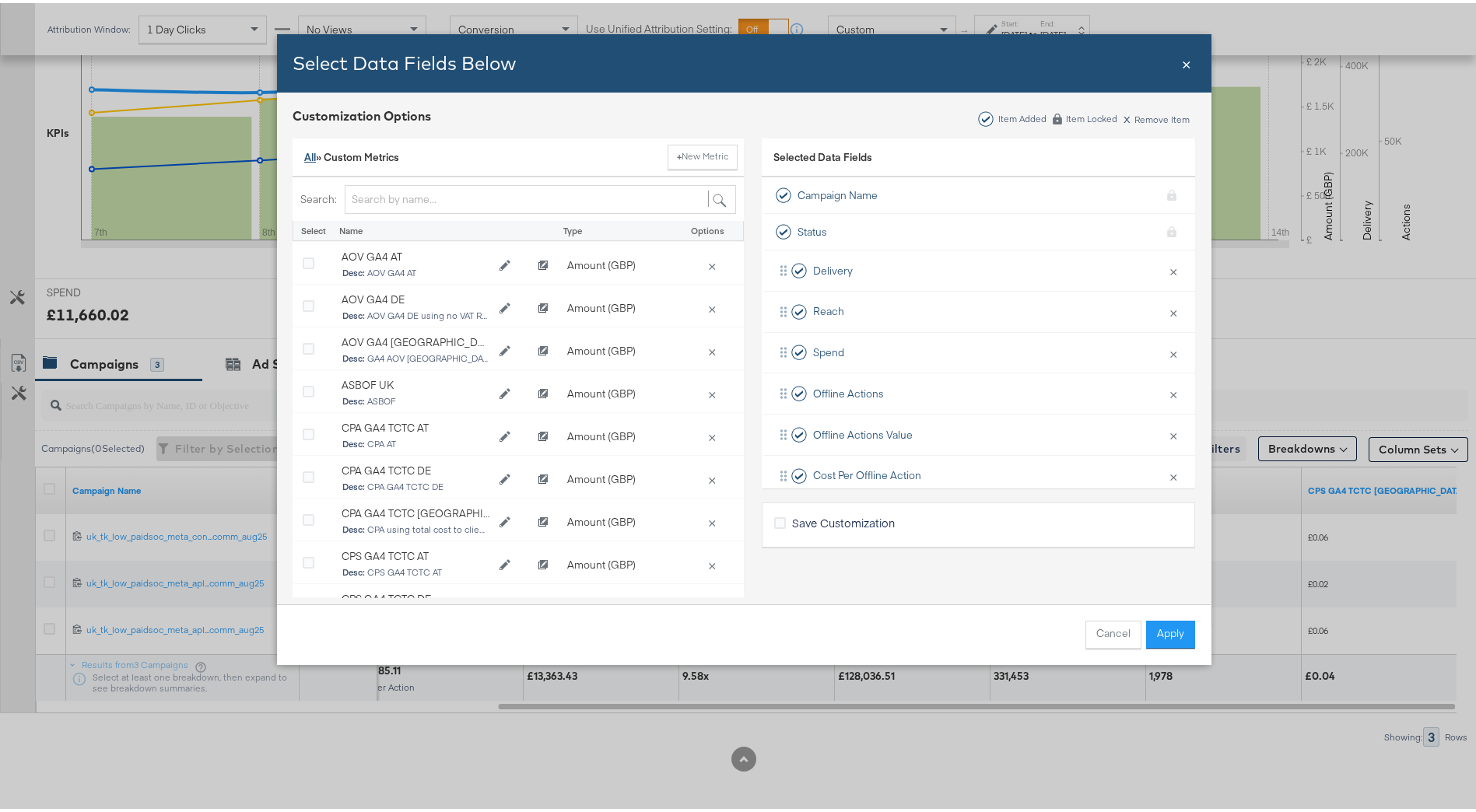
click at [298, 156] on div "All » Custom Metrics + New Metric" at bounding box center [518, 155] width 452 height 40
click at [298, 154] on div "All » Custom Metrics + New Metric" at bounding box center [518, 155] width 452 height 40
click at [305, 154] on link "All" at bounding box center [310, 154] width 11 height 14
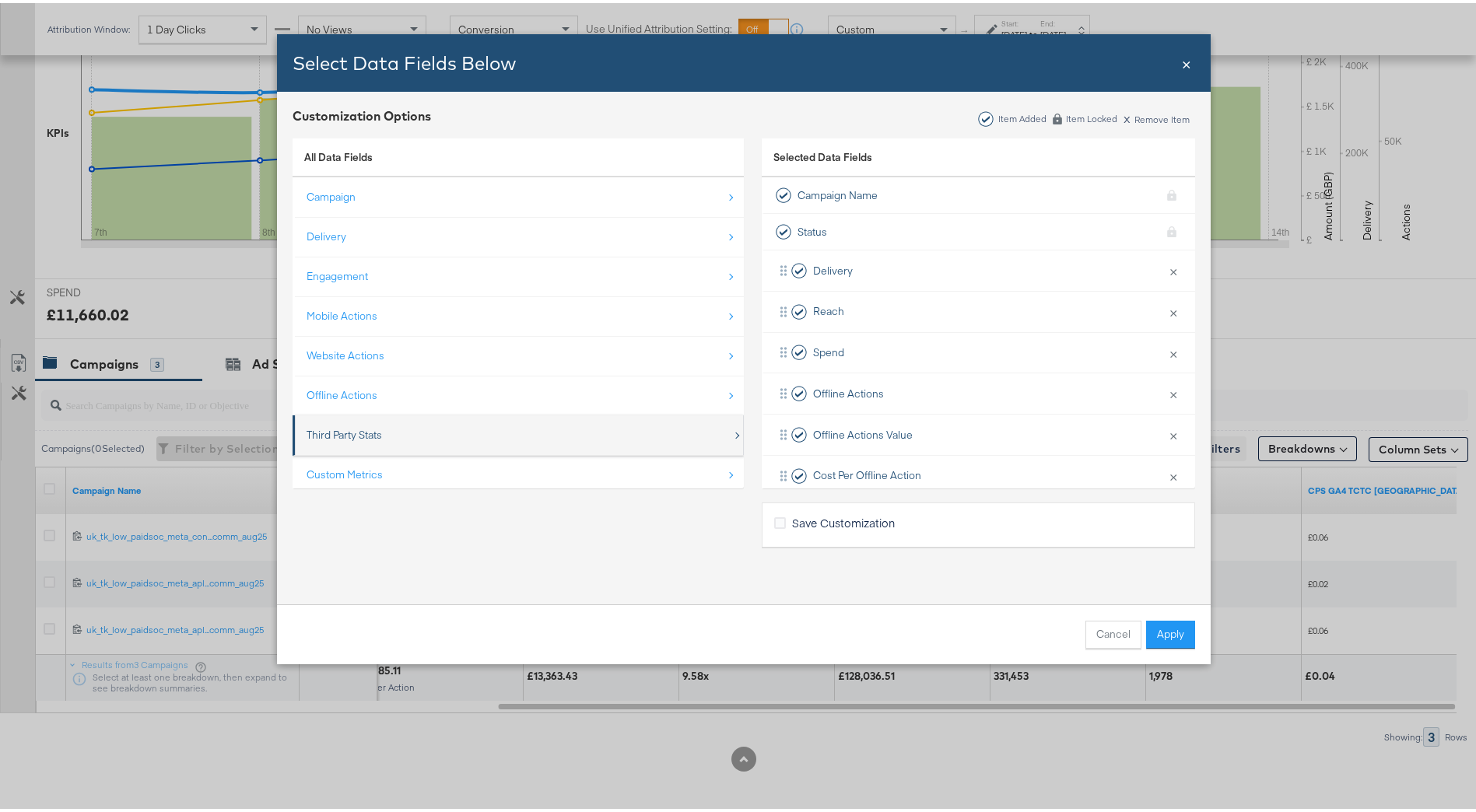
click at [399, 438] on div "Third Party Stats" at bounding box center [519, 432] width 426 height 32
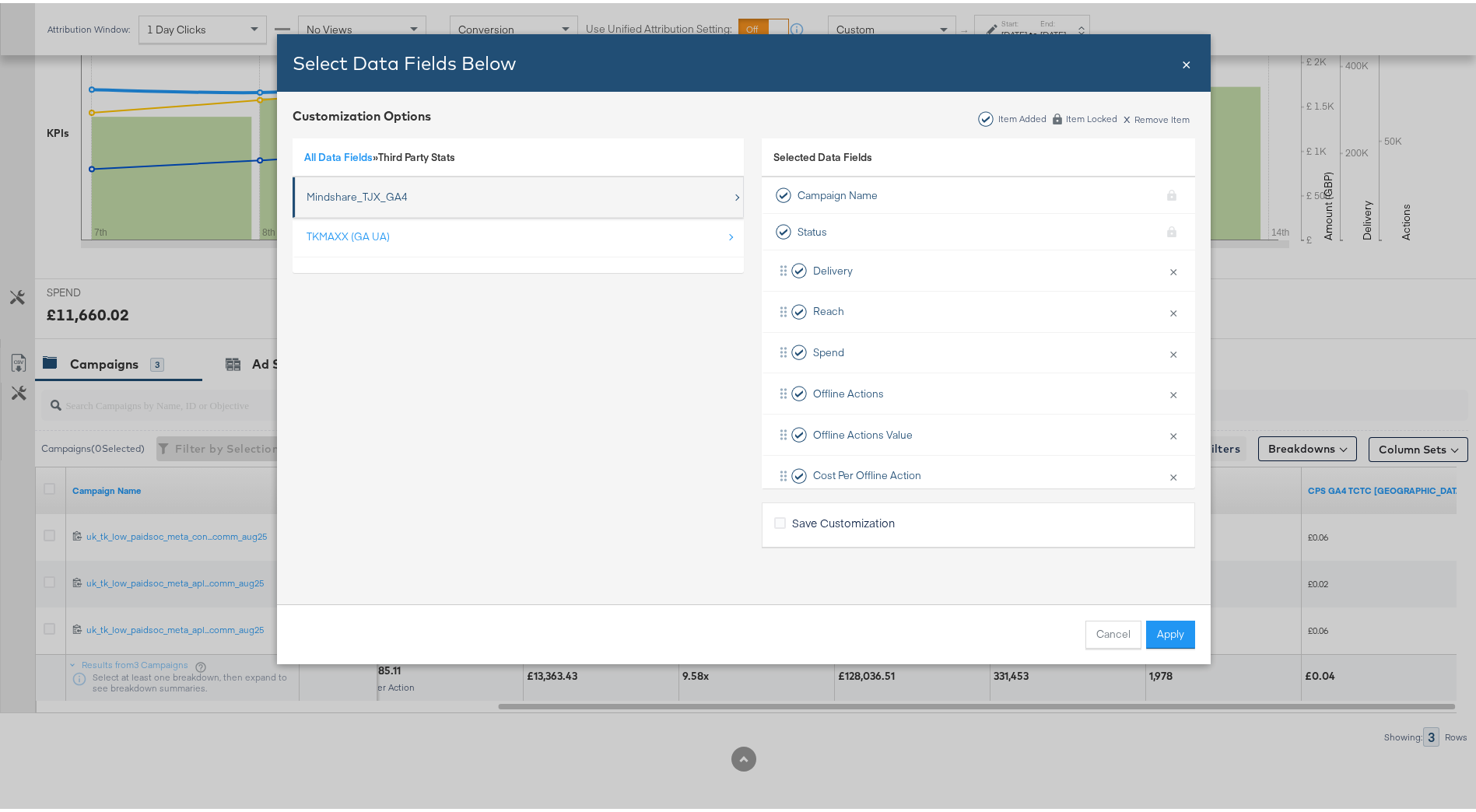
click at [392, 199] on div "Mindshare_TJX_GA4" at bounding box center [356, 194] width 101 height 15
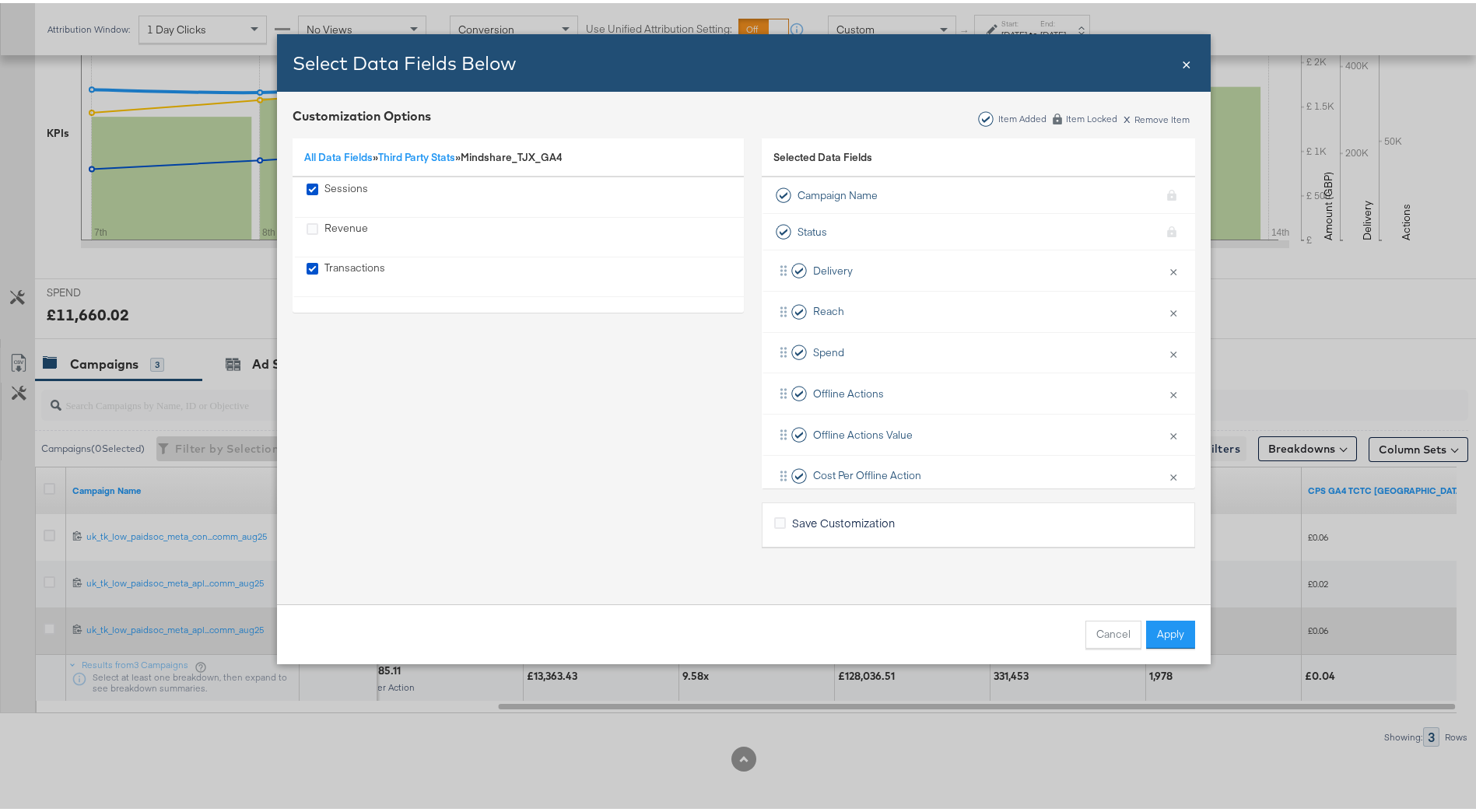
drag, startPoint x: 1167, startPoint y: 624, endPoint x: 1165, endPoint y: 640, distance: 16.1
click at [1168, 627] on button "Apply" at bounding box center [1171, 631] width 49 height 28
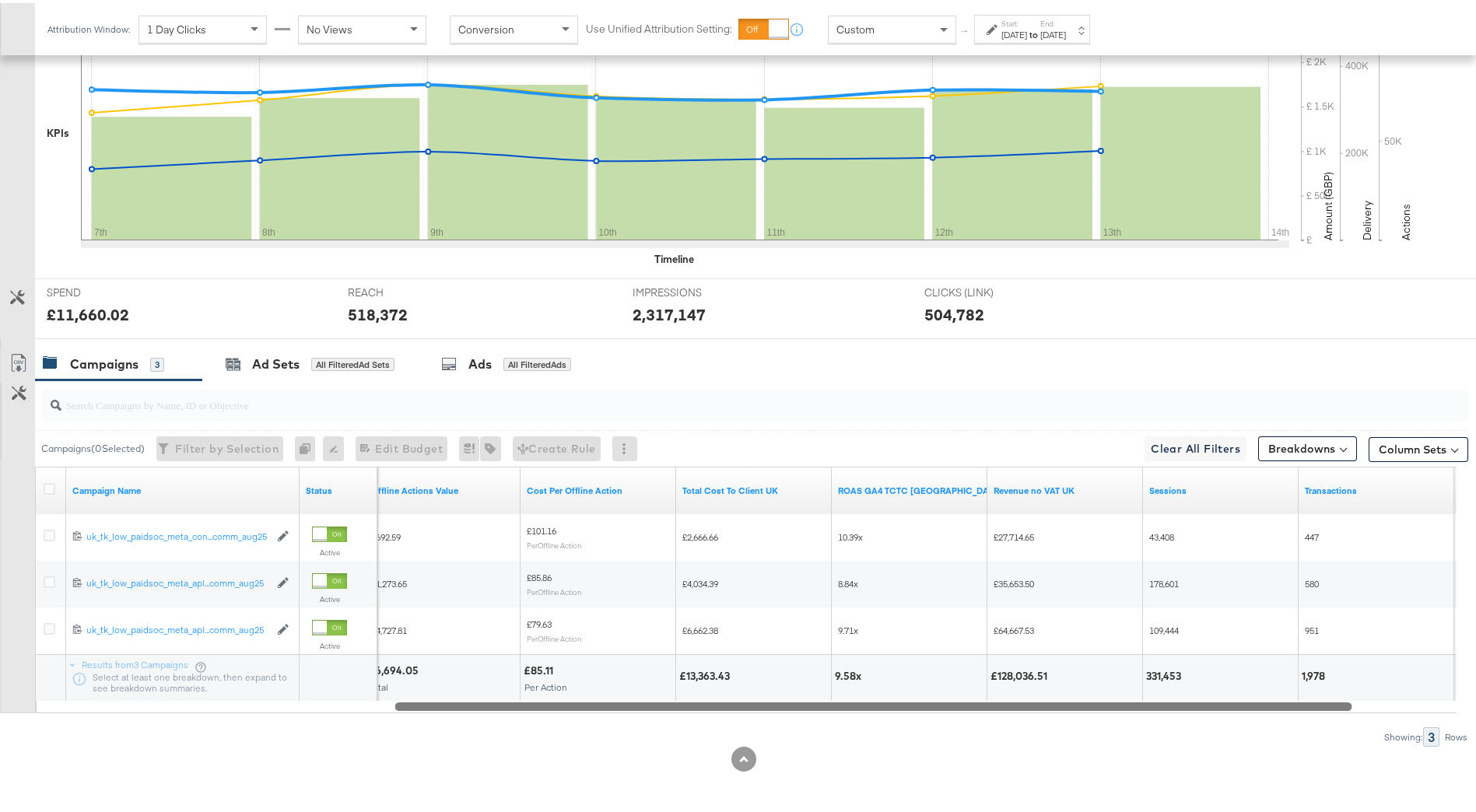
drag, startPoint x: 1168, startPoint y: 706, endPoint x: 817, endPoint y: 681, distance: 351.9
click at [816, 681] on div "Campaign Name Status Offline Actions Value Cost Per Offline Action Total Cost T…" at bounding box center [745, 586] width 1421 height 246
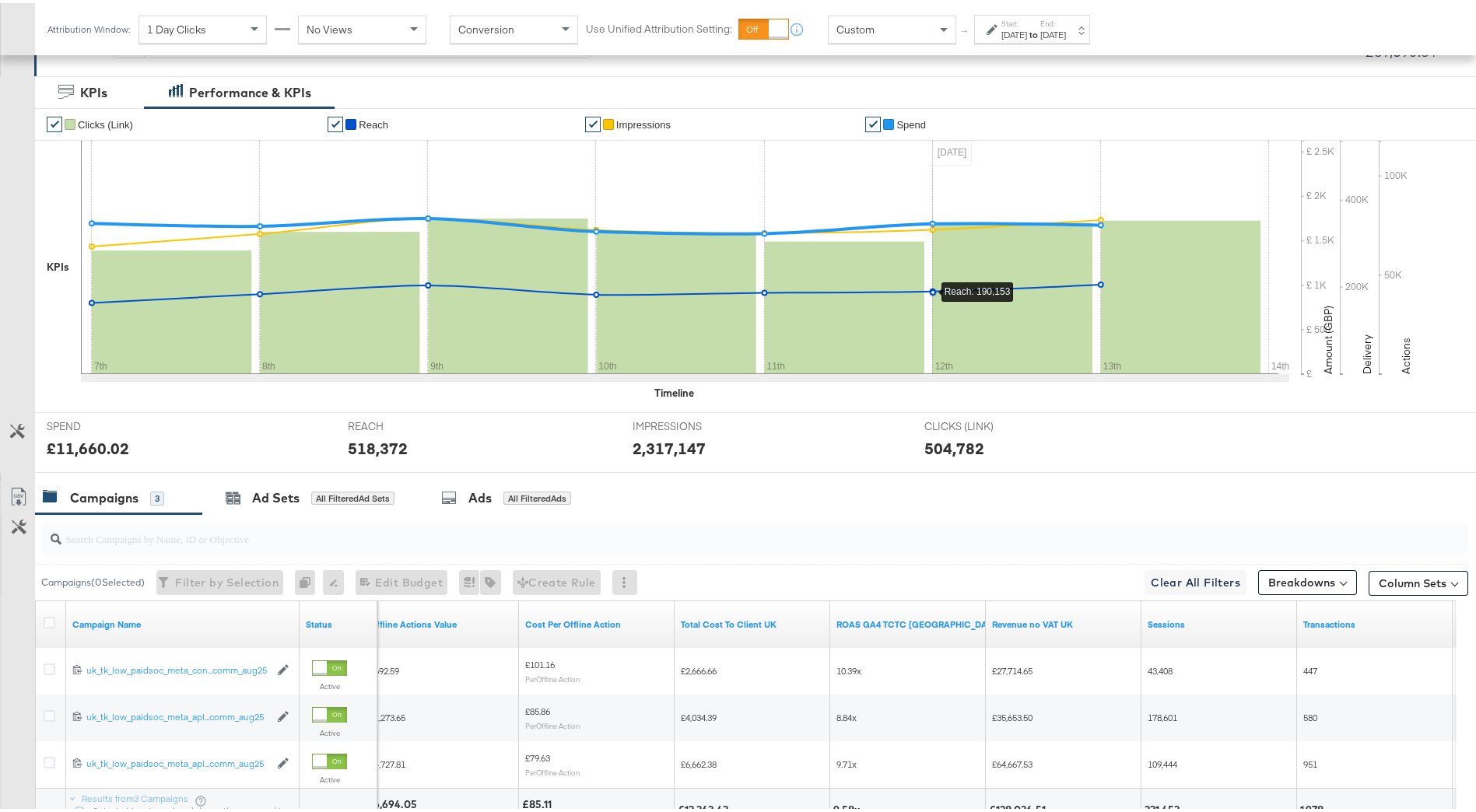
scroll to position [93, 0]
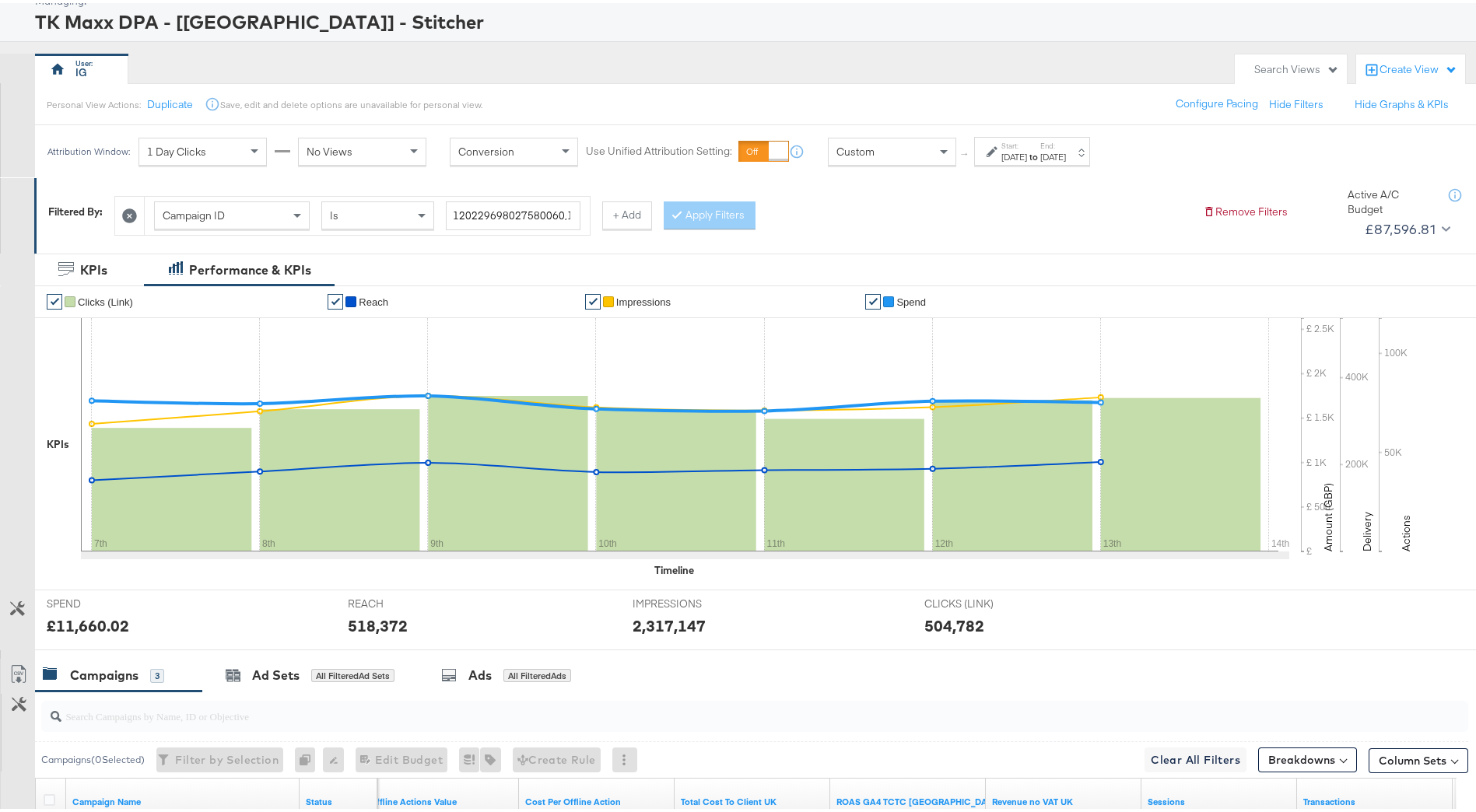
click at [1066, 144] on label "End:" at bounding box center [1054, 143] width 26 height 10
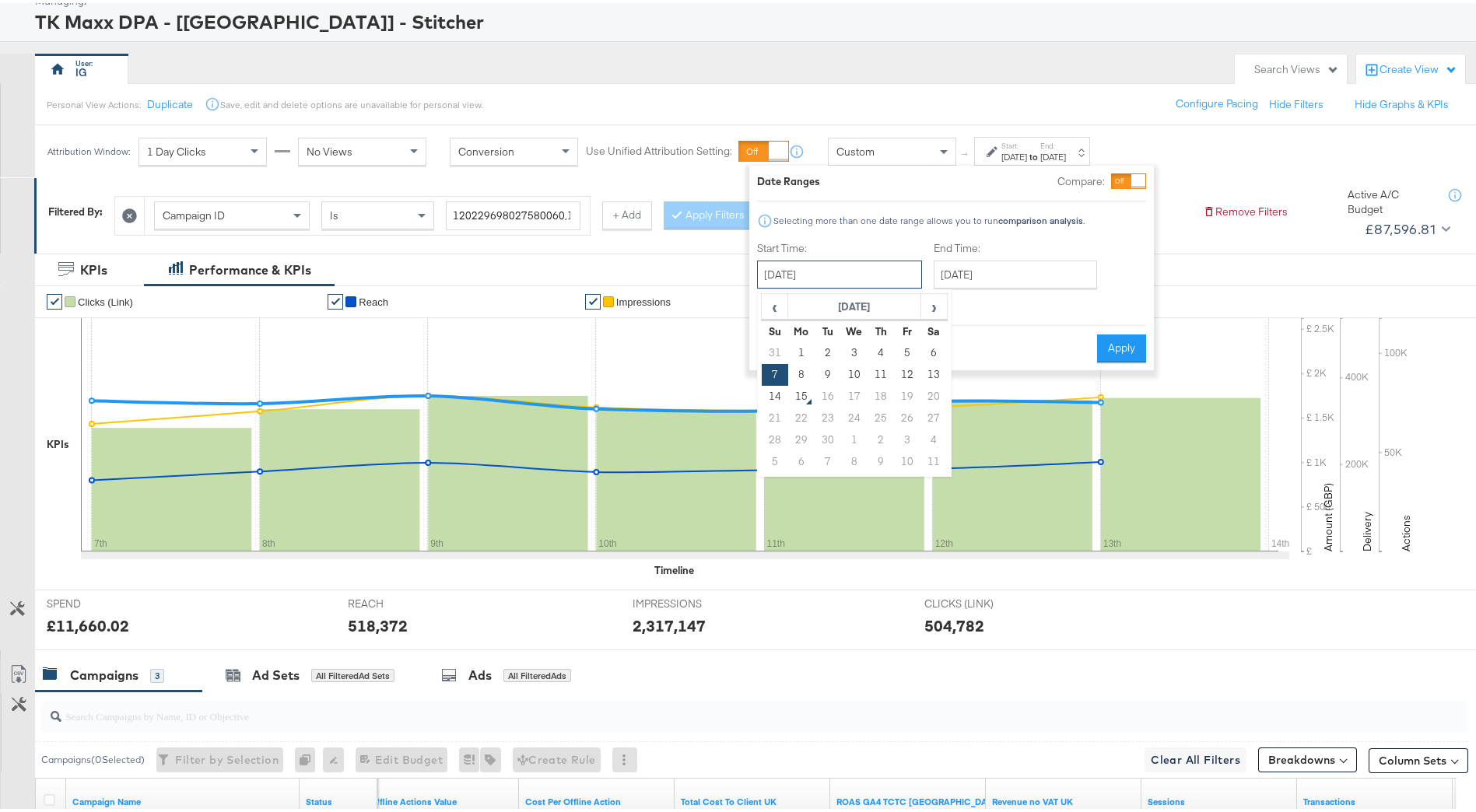
click at [835, 281] on input "[DATE]" at bounding box center [839, 272] width 165 height 28
click at [773, 307] on span "‹" at bounding box center [774, 303] width 24 height 23
drag, startPoint x: 771, startPoint y: 458, endPoint x: 776, endPoint y: 446, distance: 13.0
click at [771, 457] on td "31" at bounding box center [775, 458] width 27 height 22
type input "[DATE]"
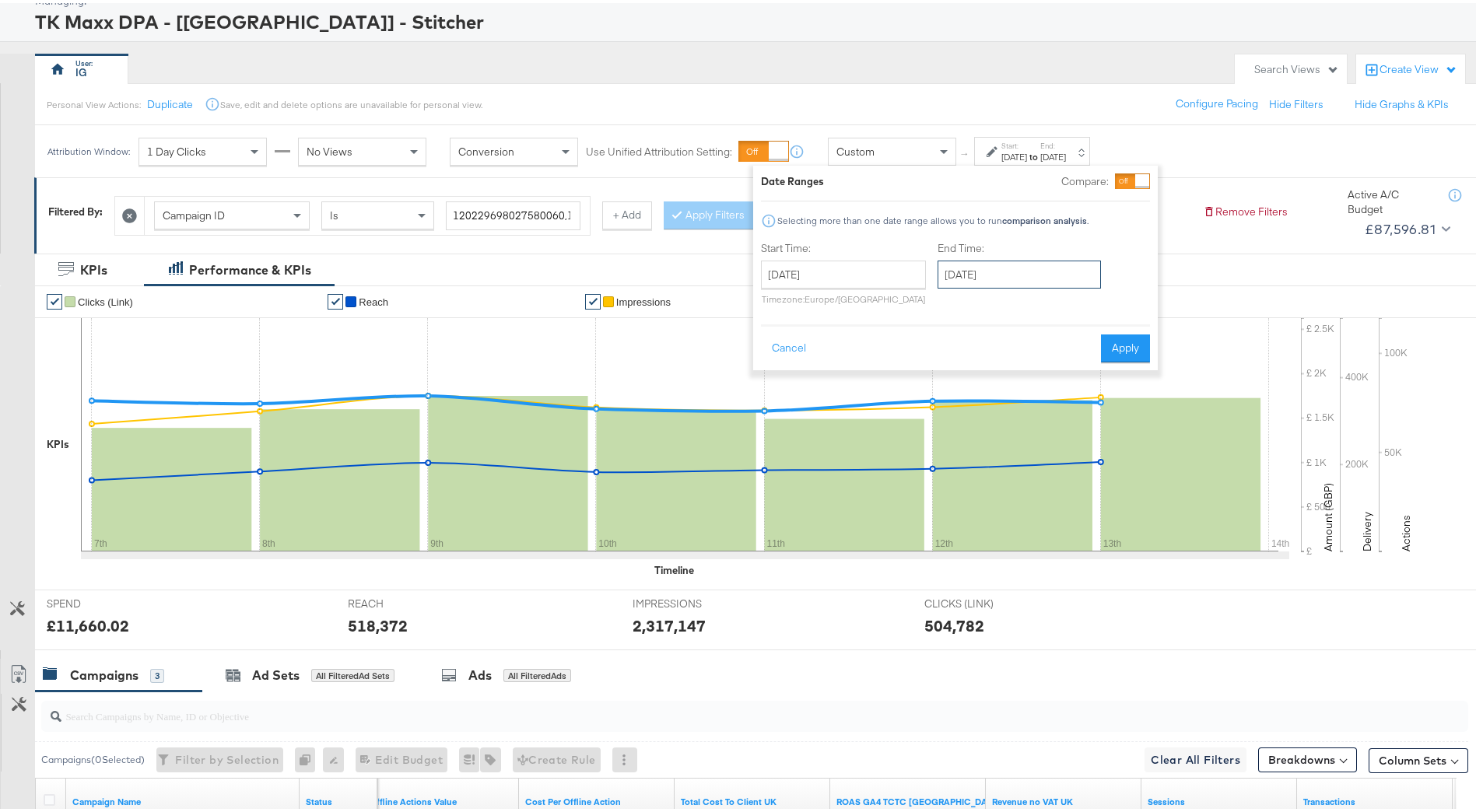
click at [971, 276] on input "[DATE]" at bounding box center [1019, 272] width 164 height 28
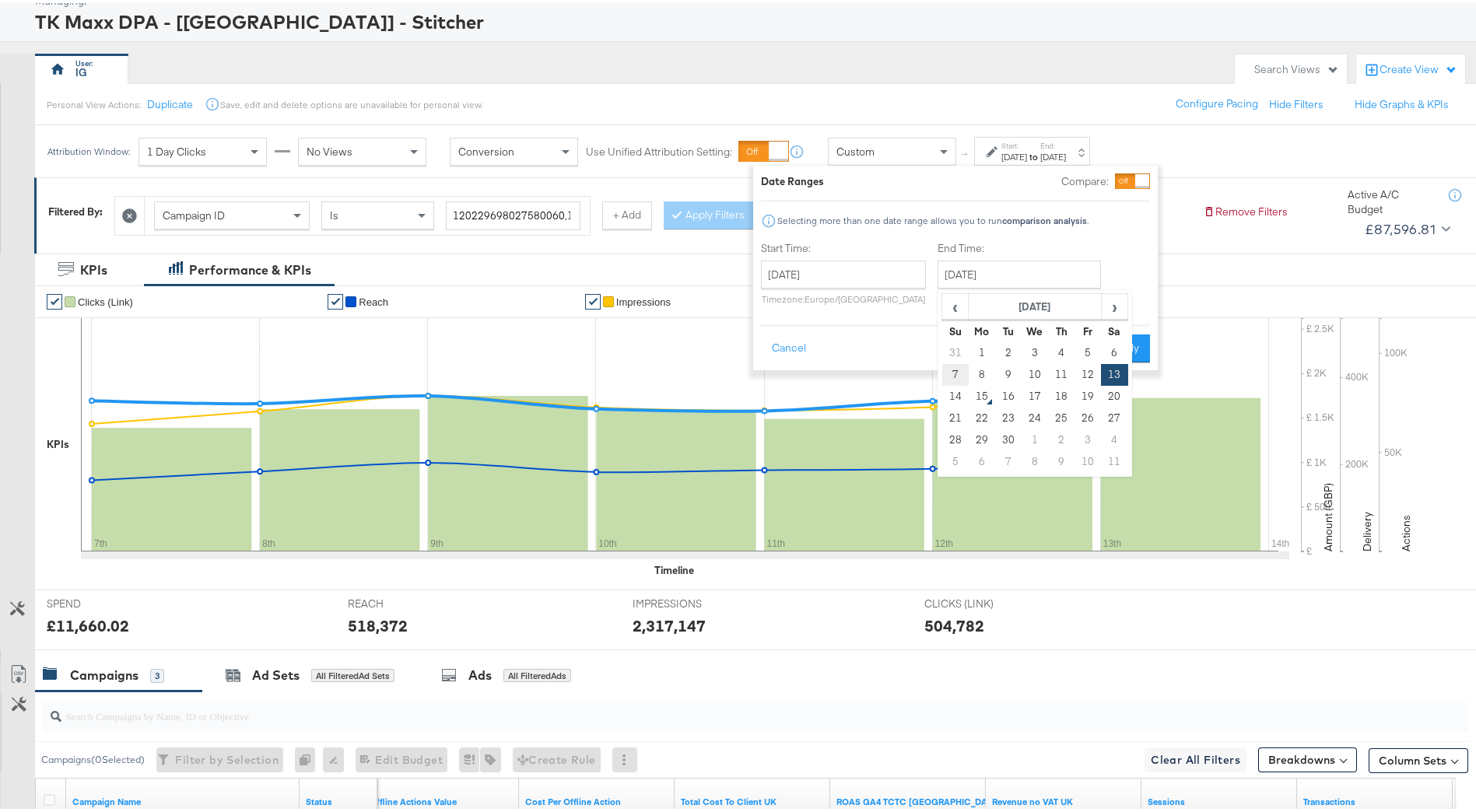
click at [948, 377] on td "7" at bounding box center [955, 371] width 27 height 22
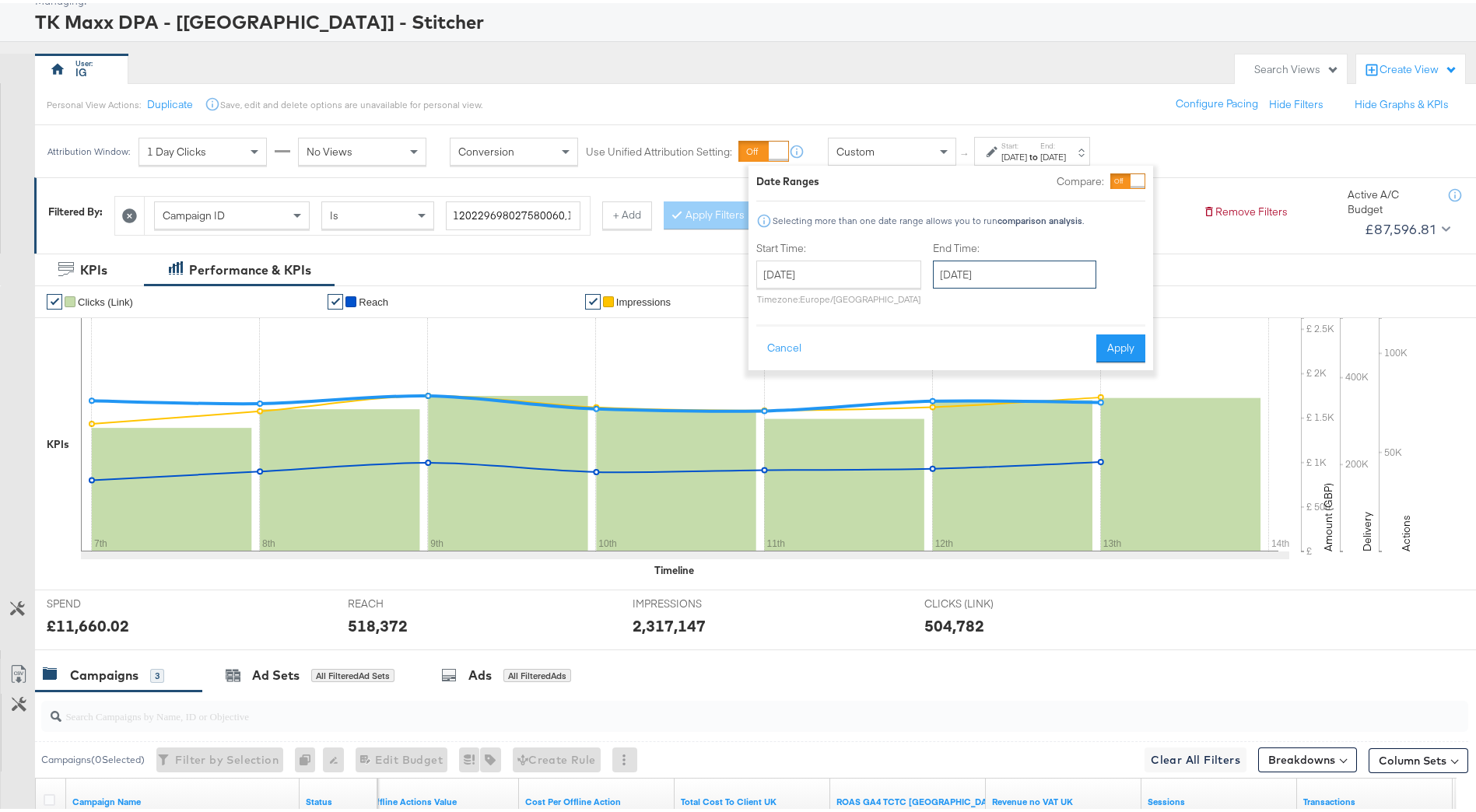
click at [1035, 275] on input "[DATE]" at bounding box center [1014, 272] width 164 height 28
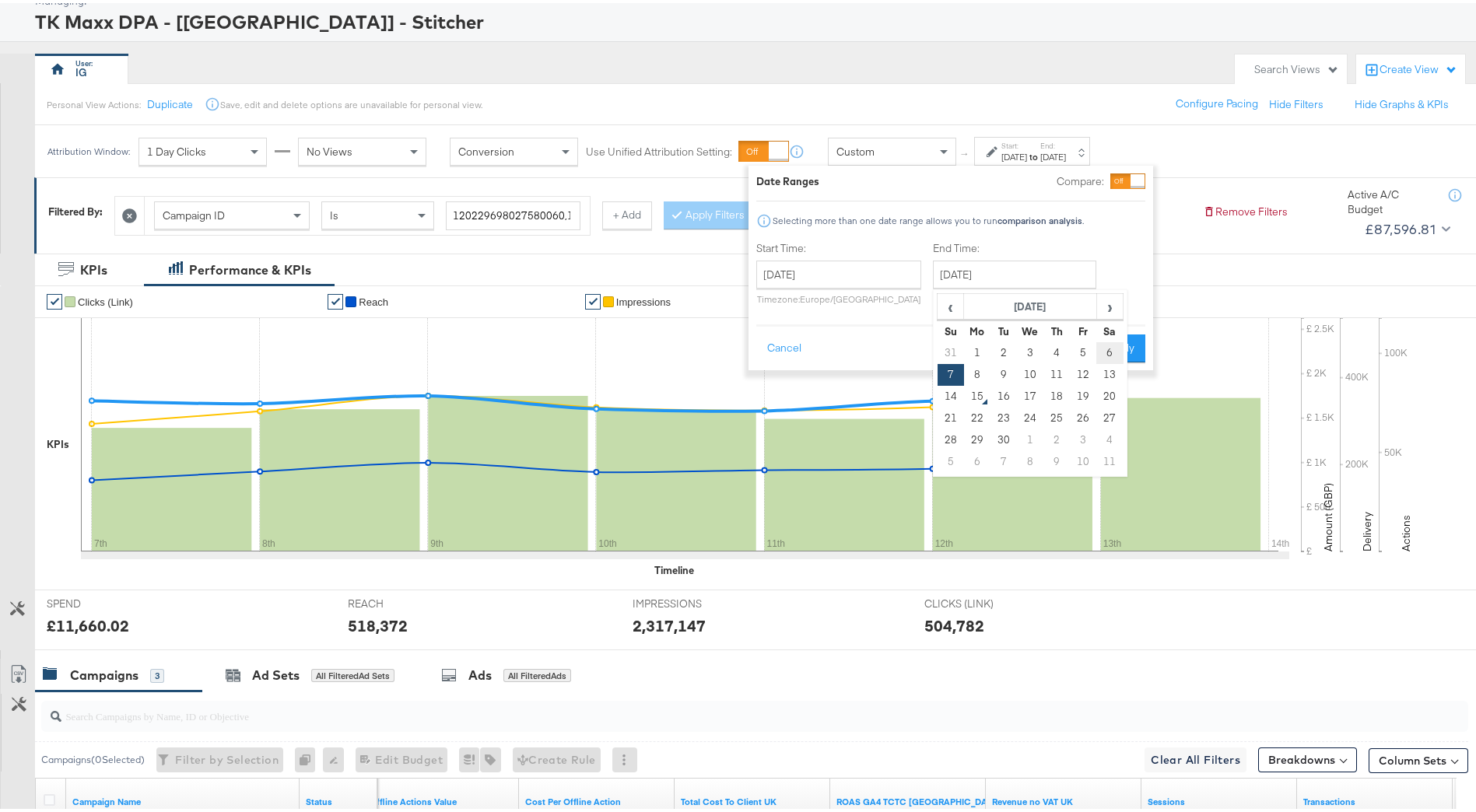
click at [1114, 348] on td "6" at bounding box center [1109, 349] width 27 height 22
type input "[DATE]"
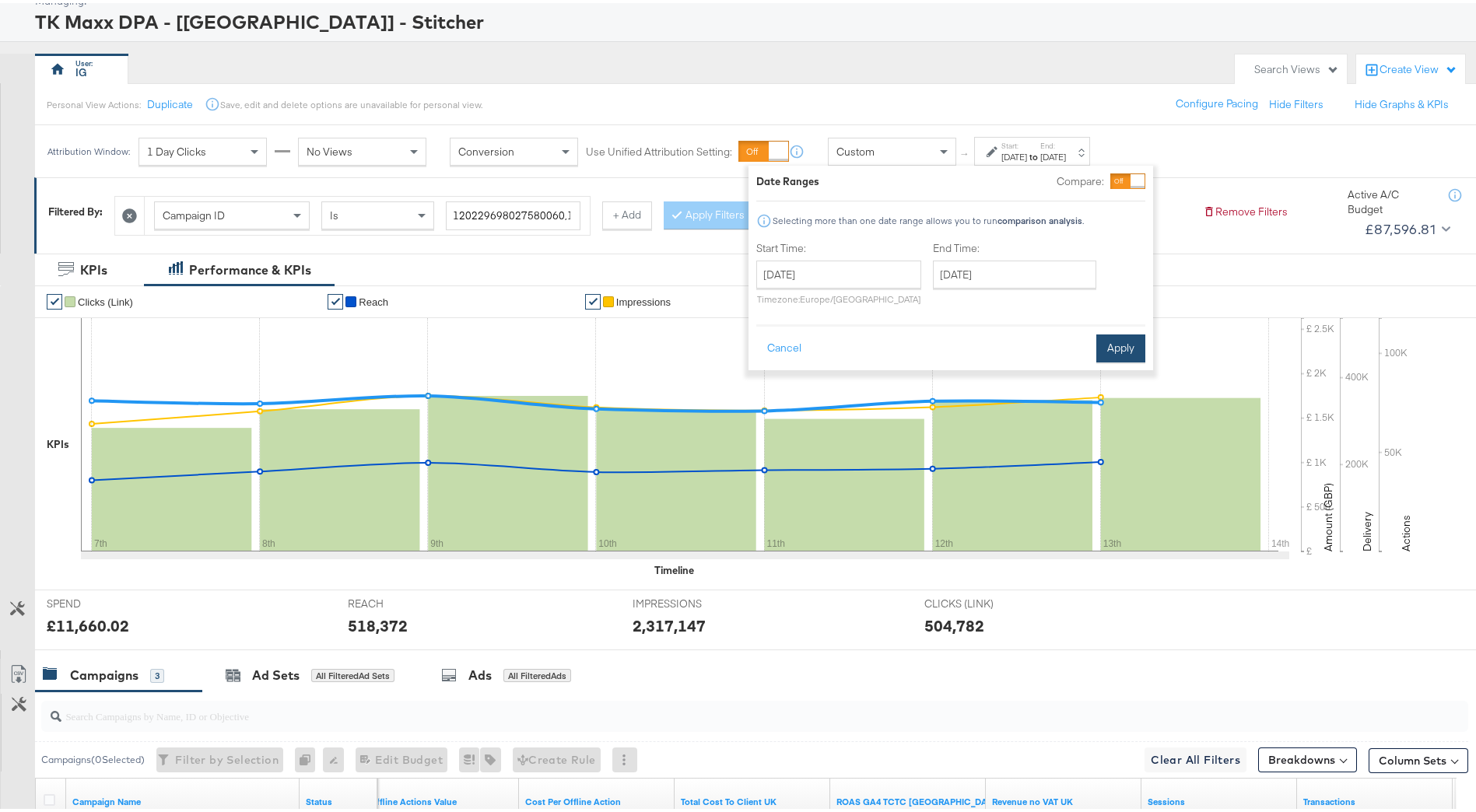
click at [1119, 345] on button "Apply" at bounding box center [1120, 345] width 49 height 28
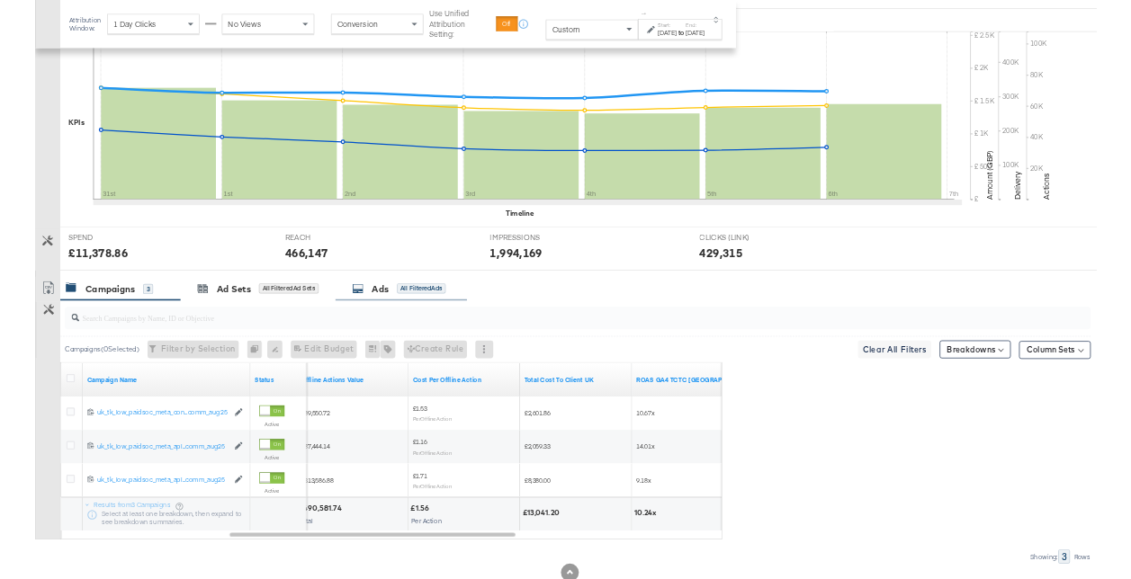
scroll to position [459, 0]
